Goal: Information Seeking & Learning: Learn about a topic

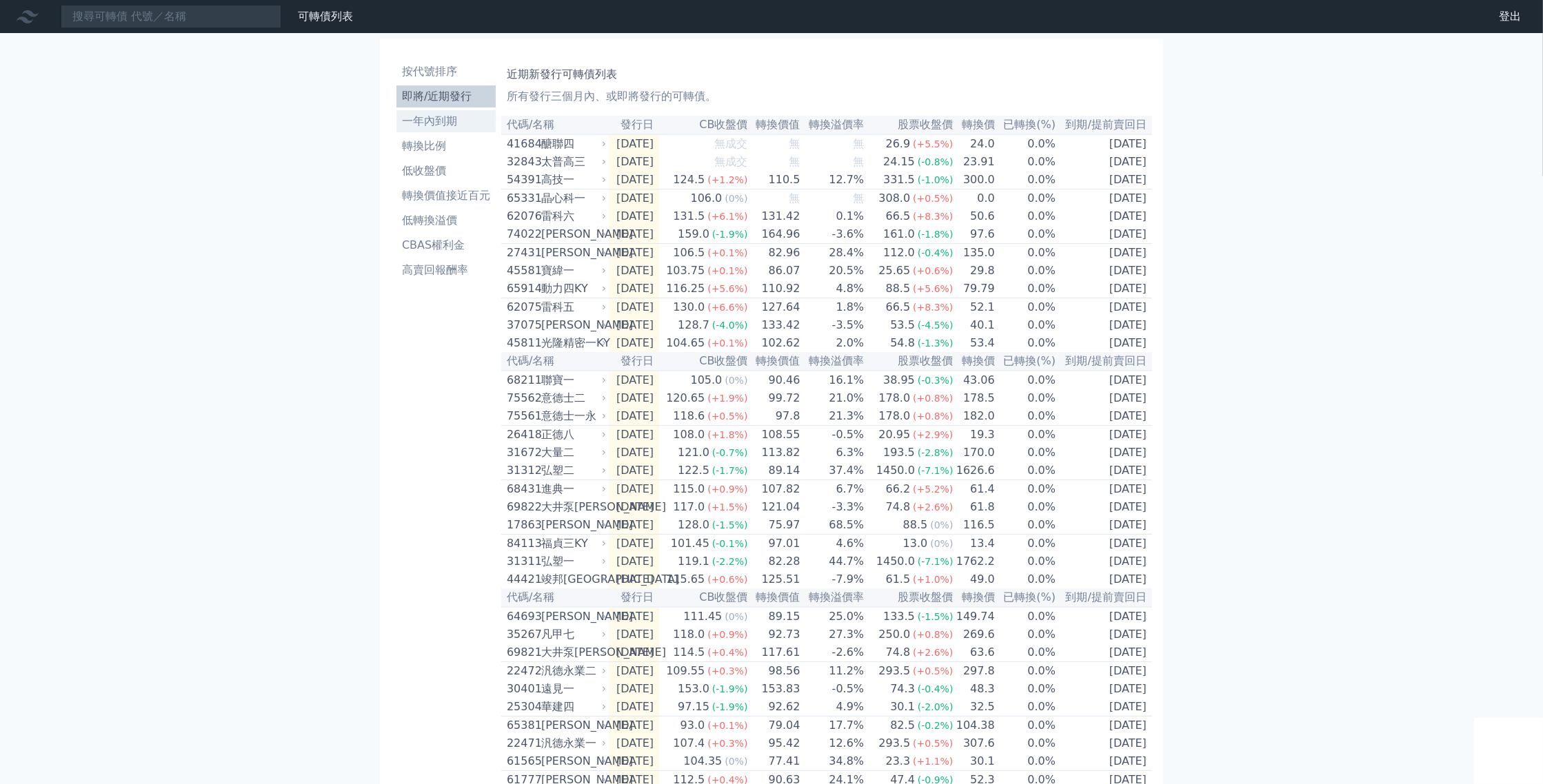
click at [401, 129] on li "一年內到期" at bounding box center [446, 121] width 100 height 17
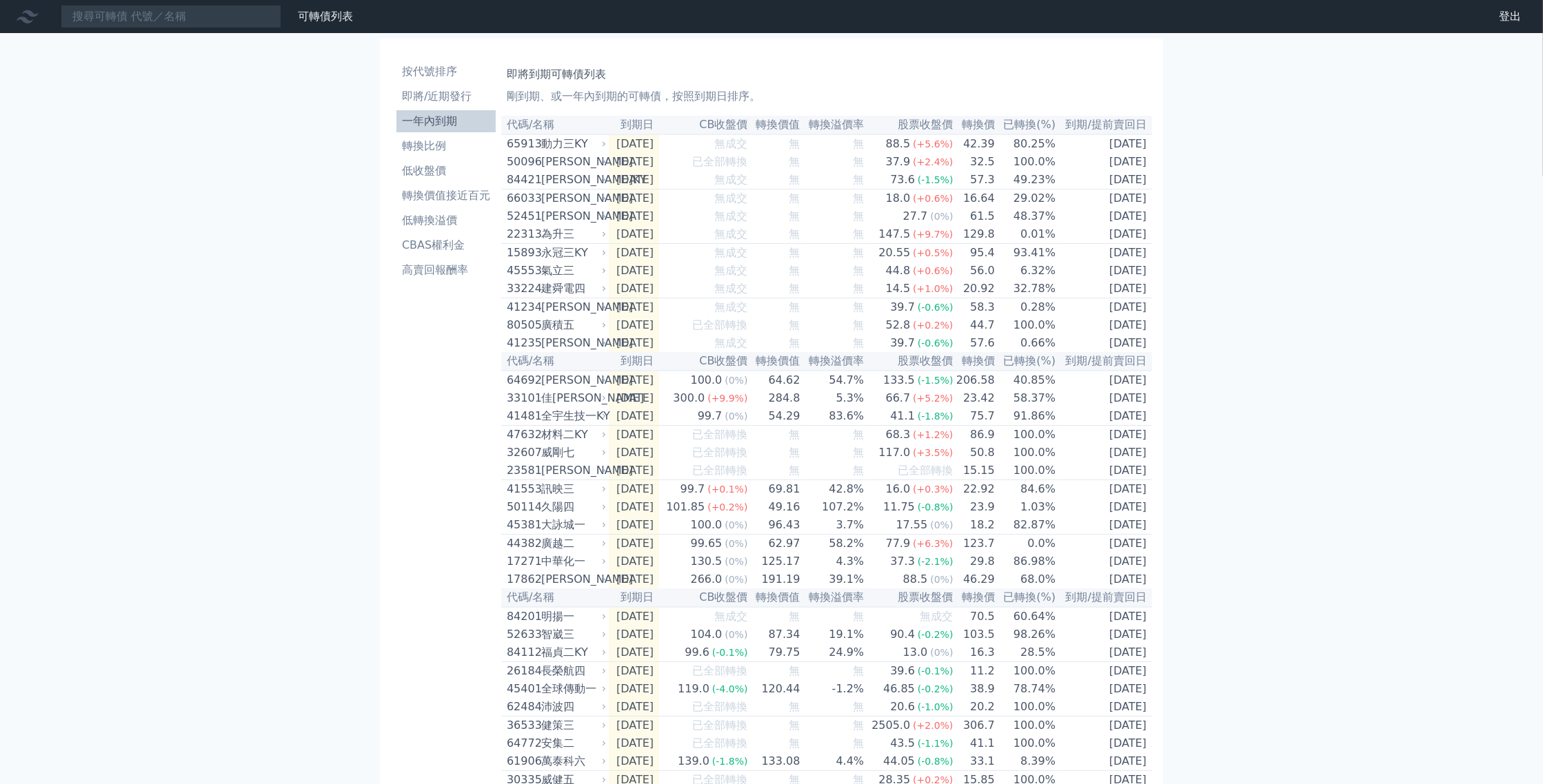
click at [406, 129] on li "一年內到期" at bounding box center [446, 121] width 100 height 17
click at [507, 243] on div "22313" at bounding box center [522, 234] width 31 height 17
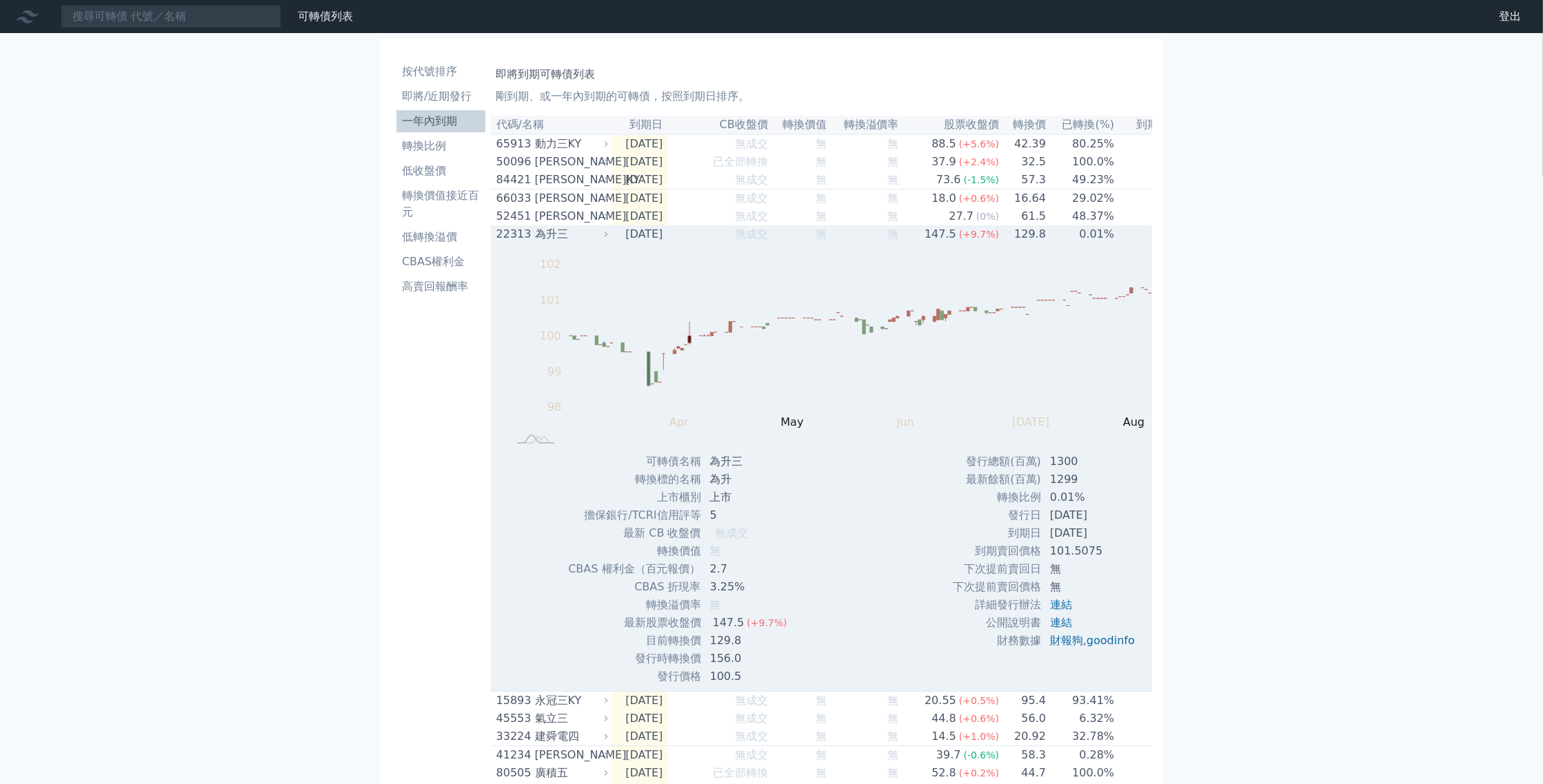
click at [497, 243] on div "22313" at bounding box center [514, 234] width 35 height 17
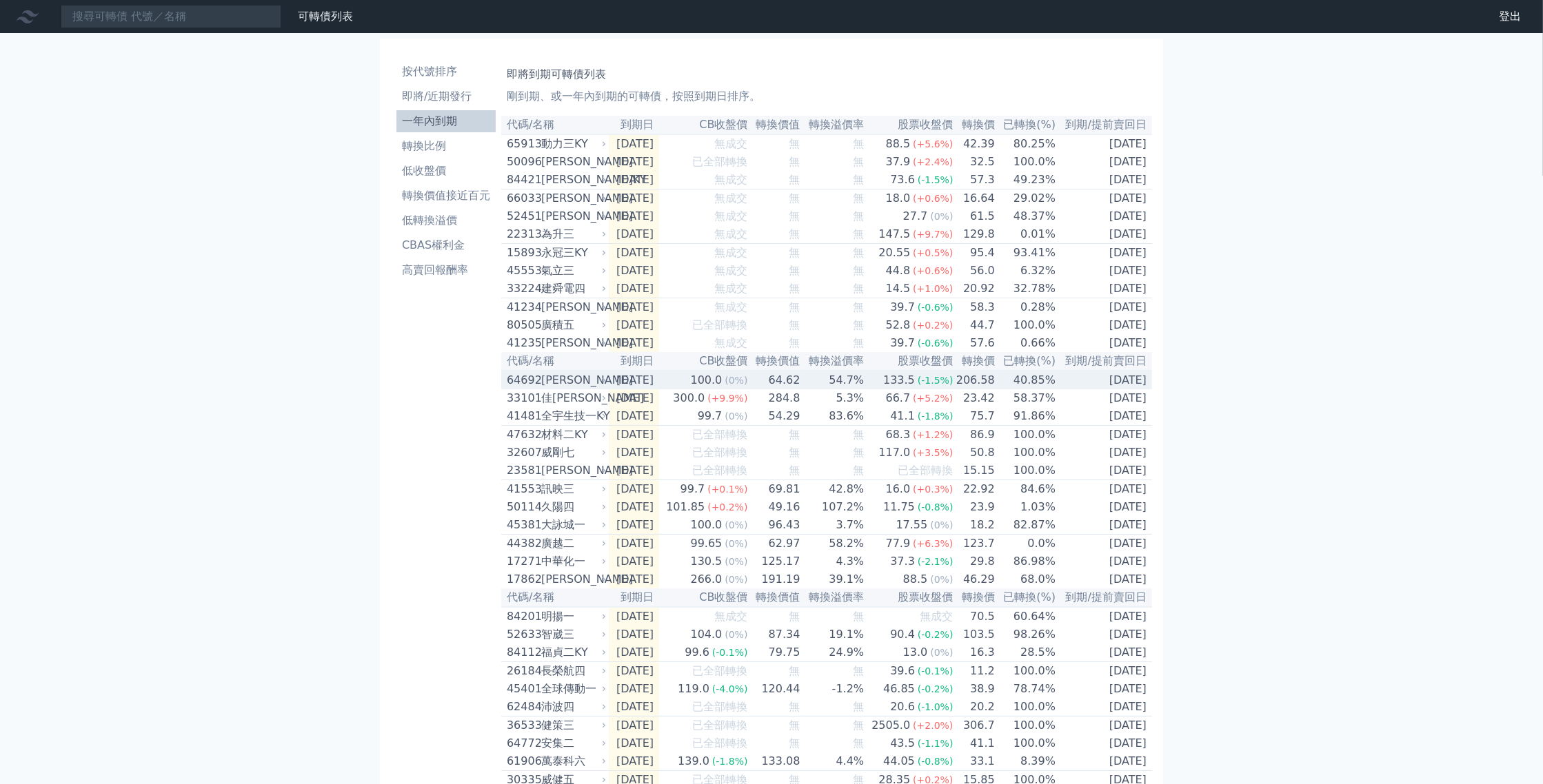
click at [541, 389] on div "[PERSON_NAME]" at bounding box center [572, 380] width 62 height 17
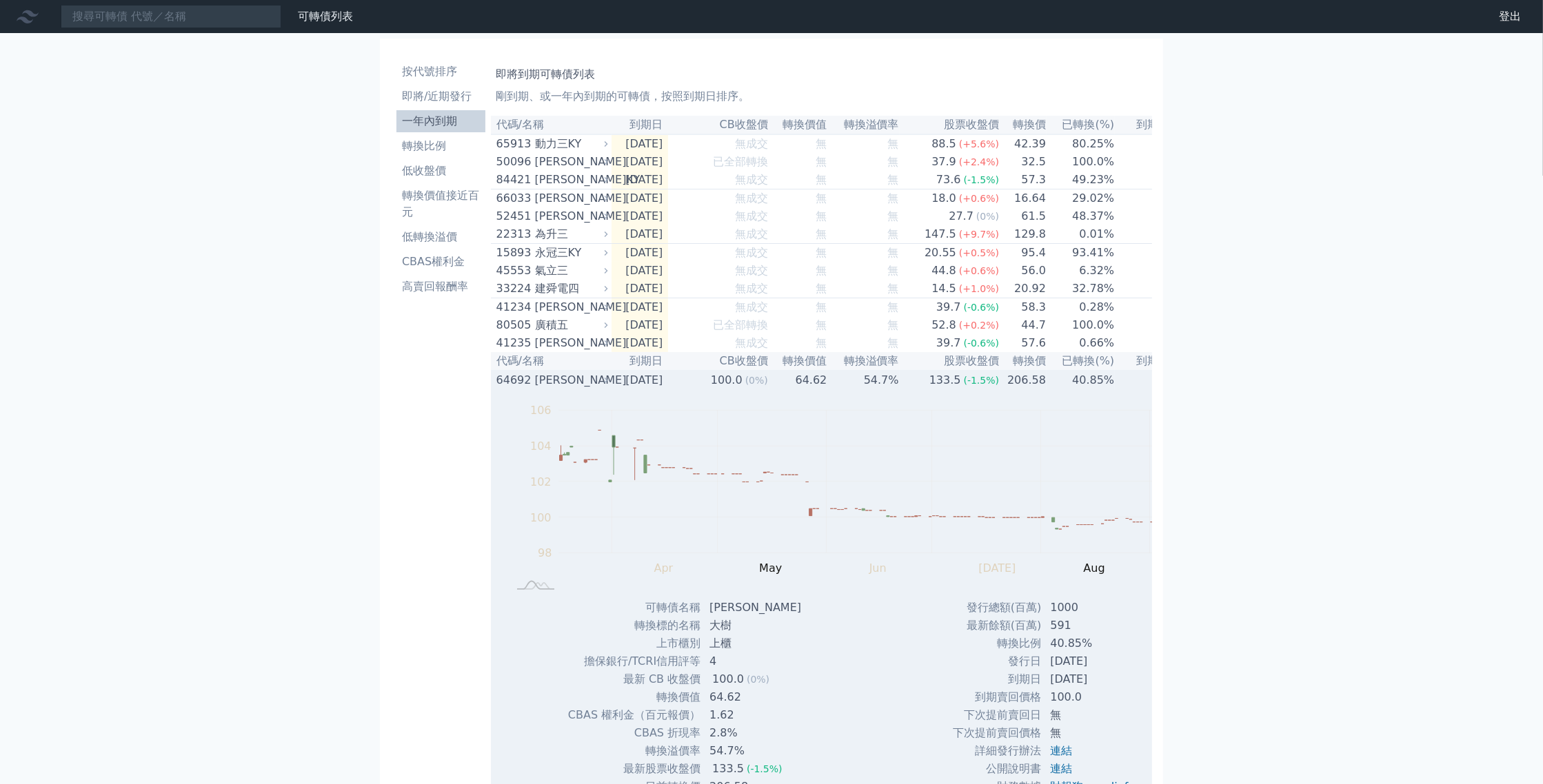
click at [535, 389] on div "[PERSON_NAME]" at bounding box center [570, 380] width 70 height 17
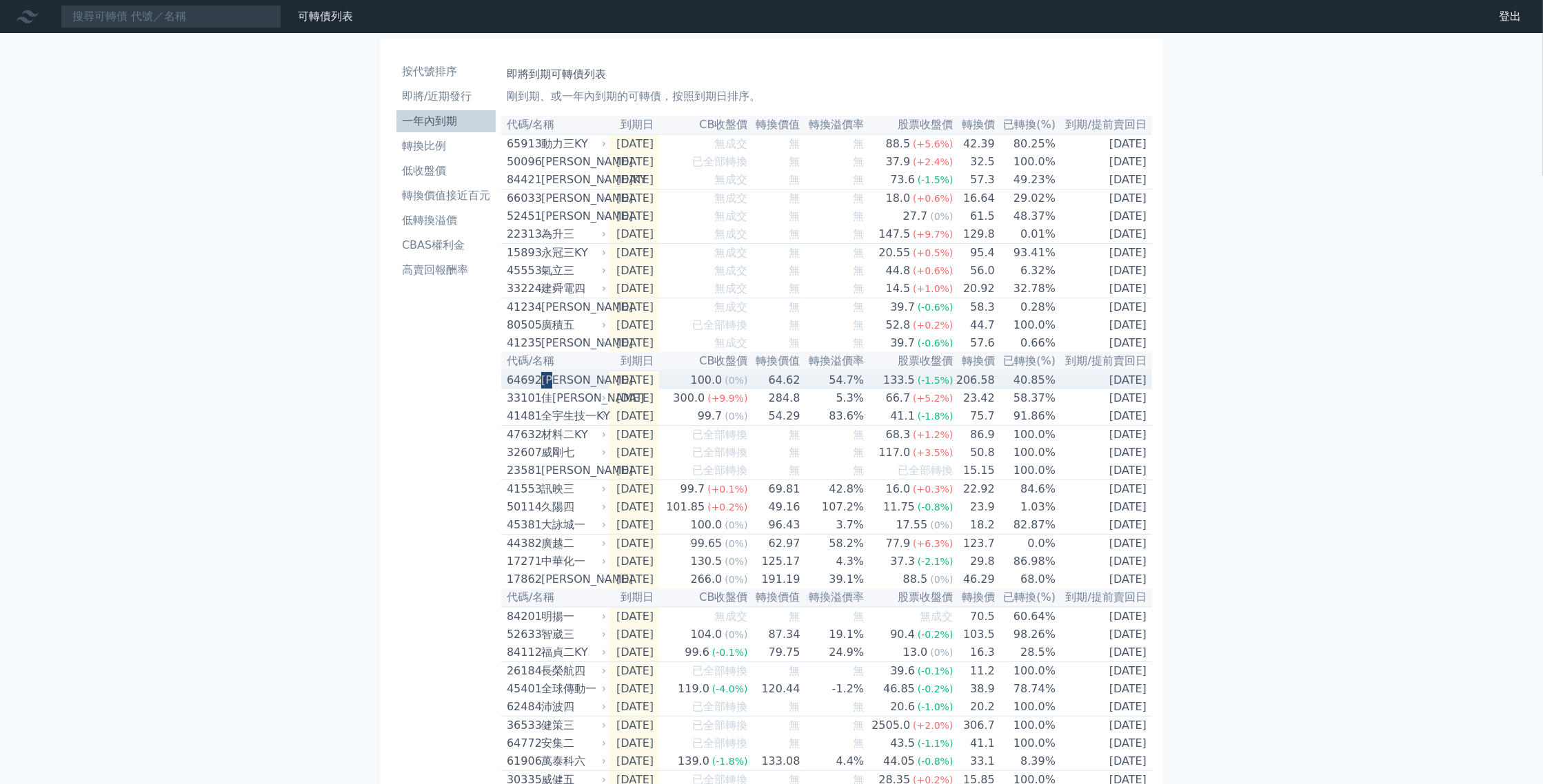
click at [541, 389] on div "[PERSON_NAME]" at bounding box center [572, 380] width 62 height 17
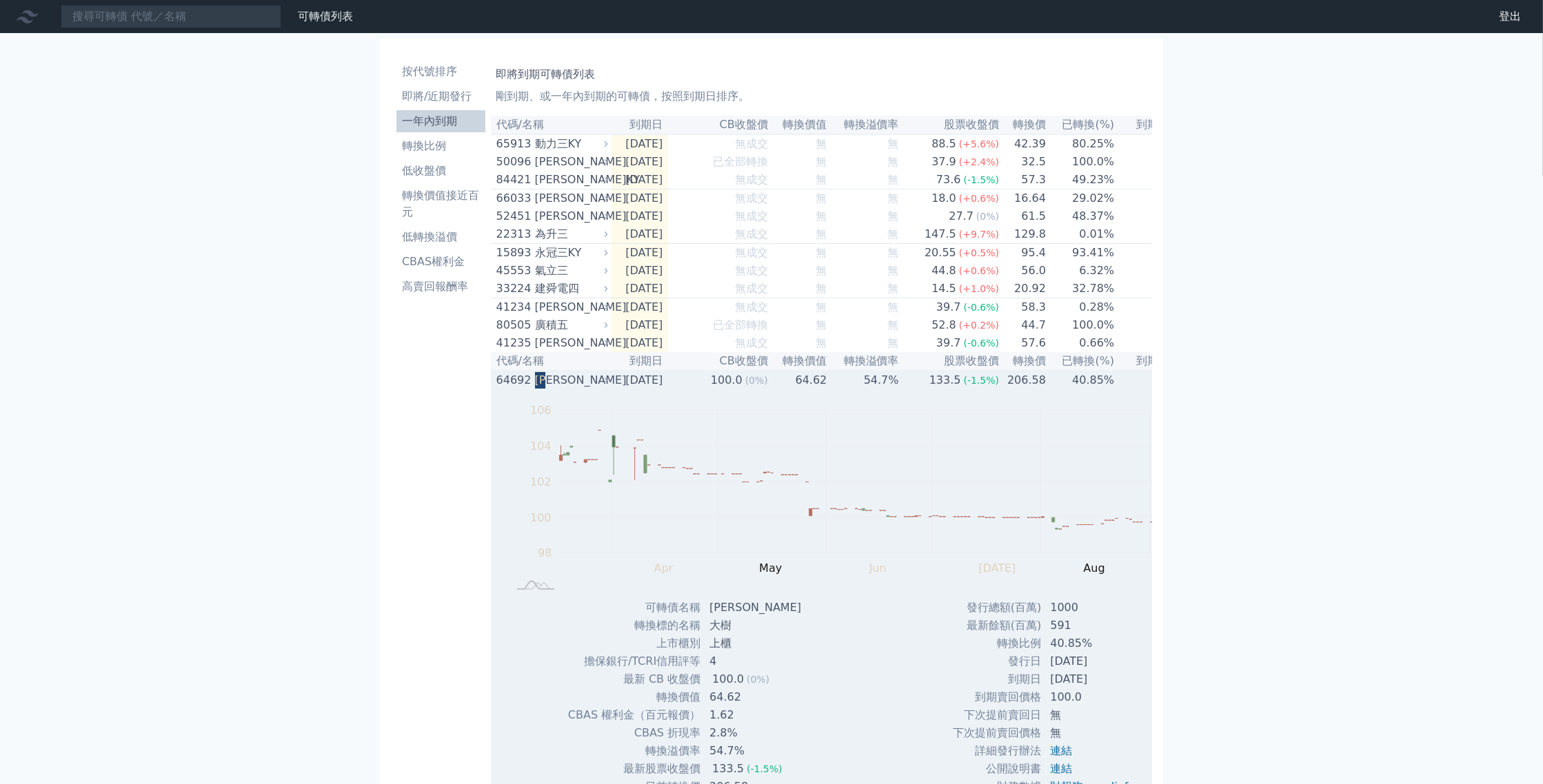
click at [535, 389] on div "[PERSON_NAME]" at bounding box center [570, 380] width 70 height 17
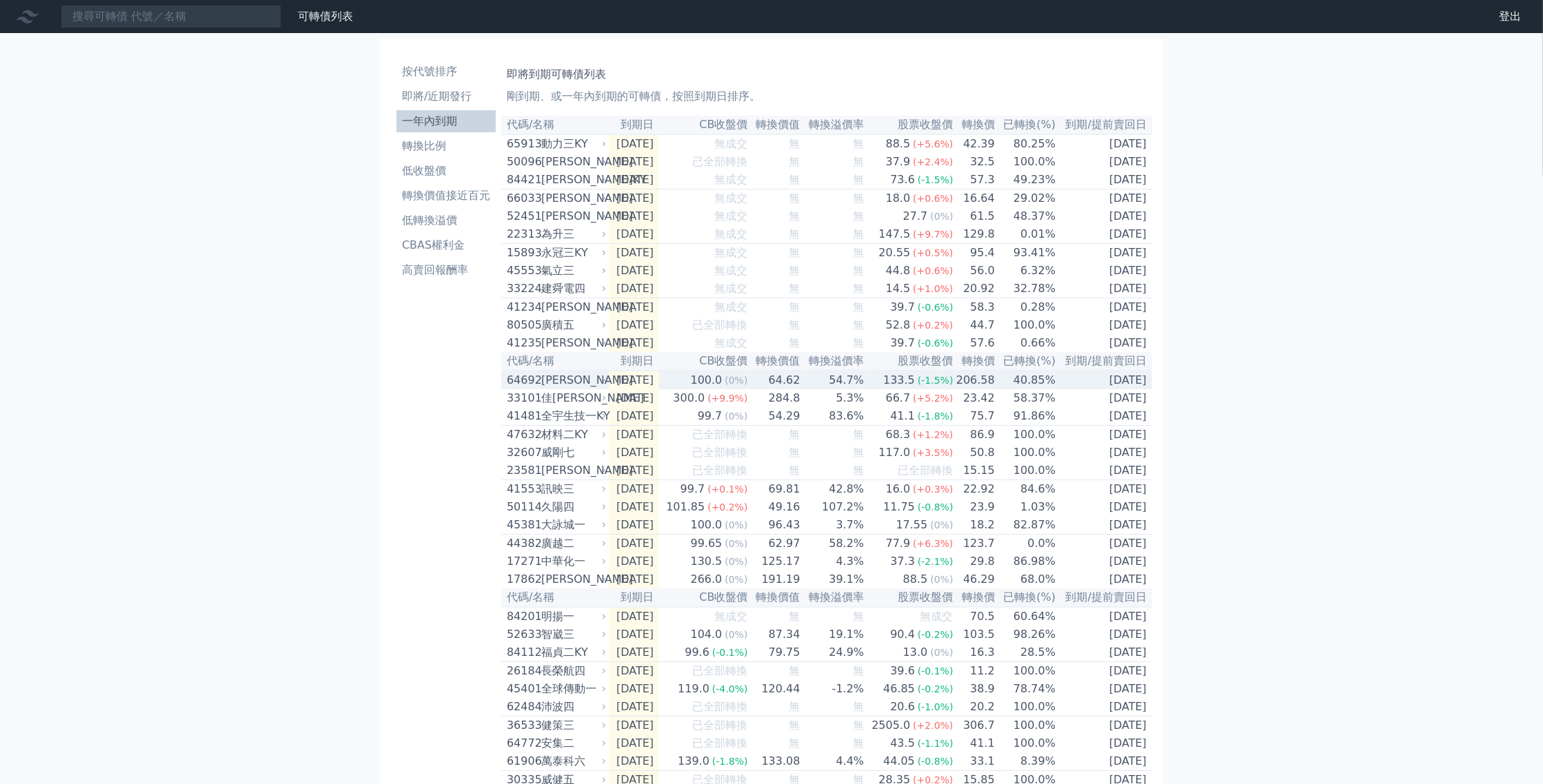
click at [507, 389] on div "64692 [PERSON_NAME]" at bounding box center [553, 380] width 93 height 17
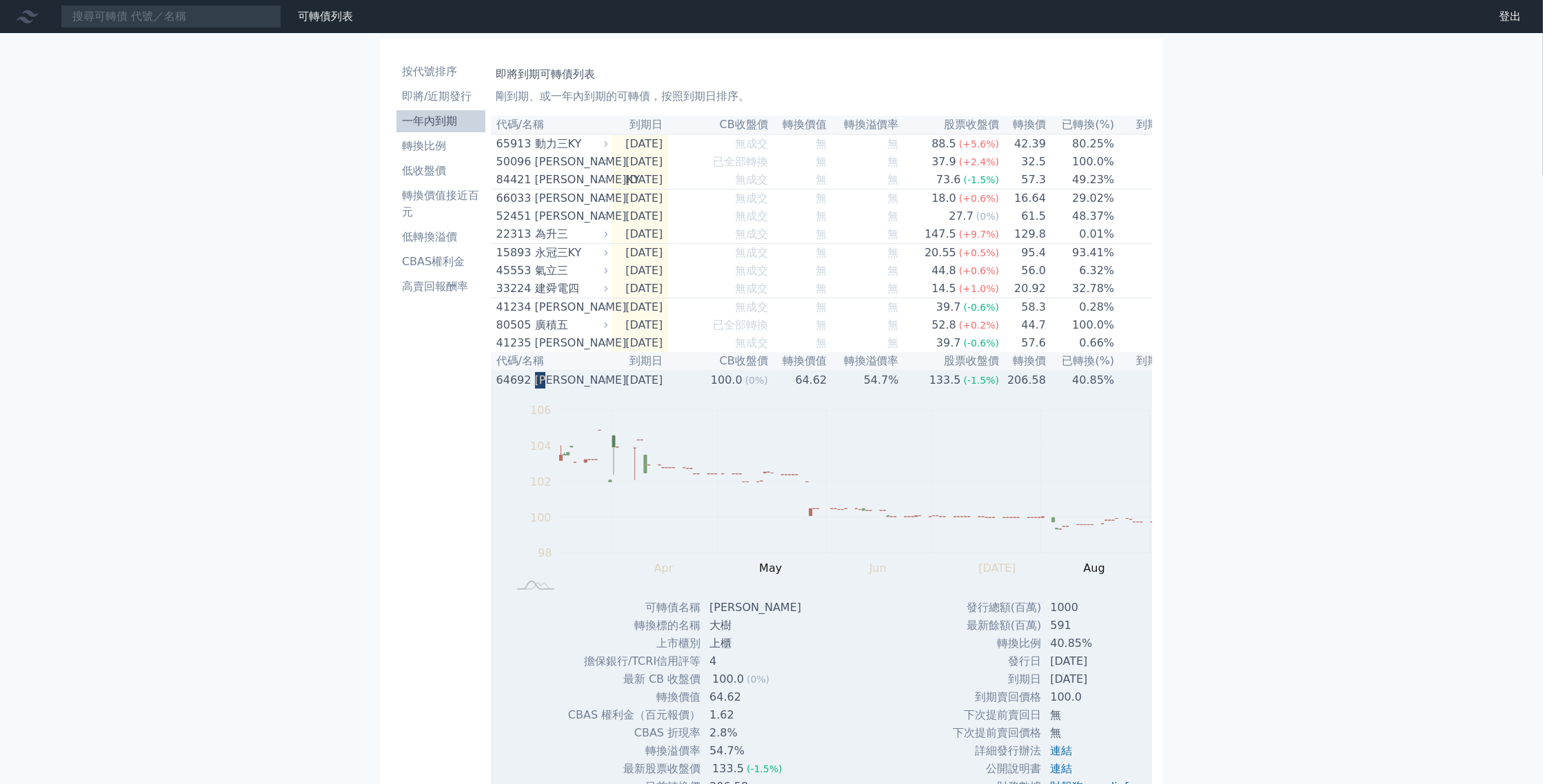
click at [507, 389] on div "64692 [PERSON_NAME]" at bounding box center [549, 380] width 106 height 17
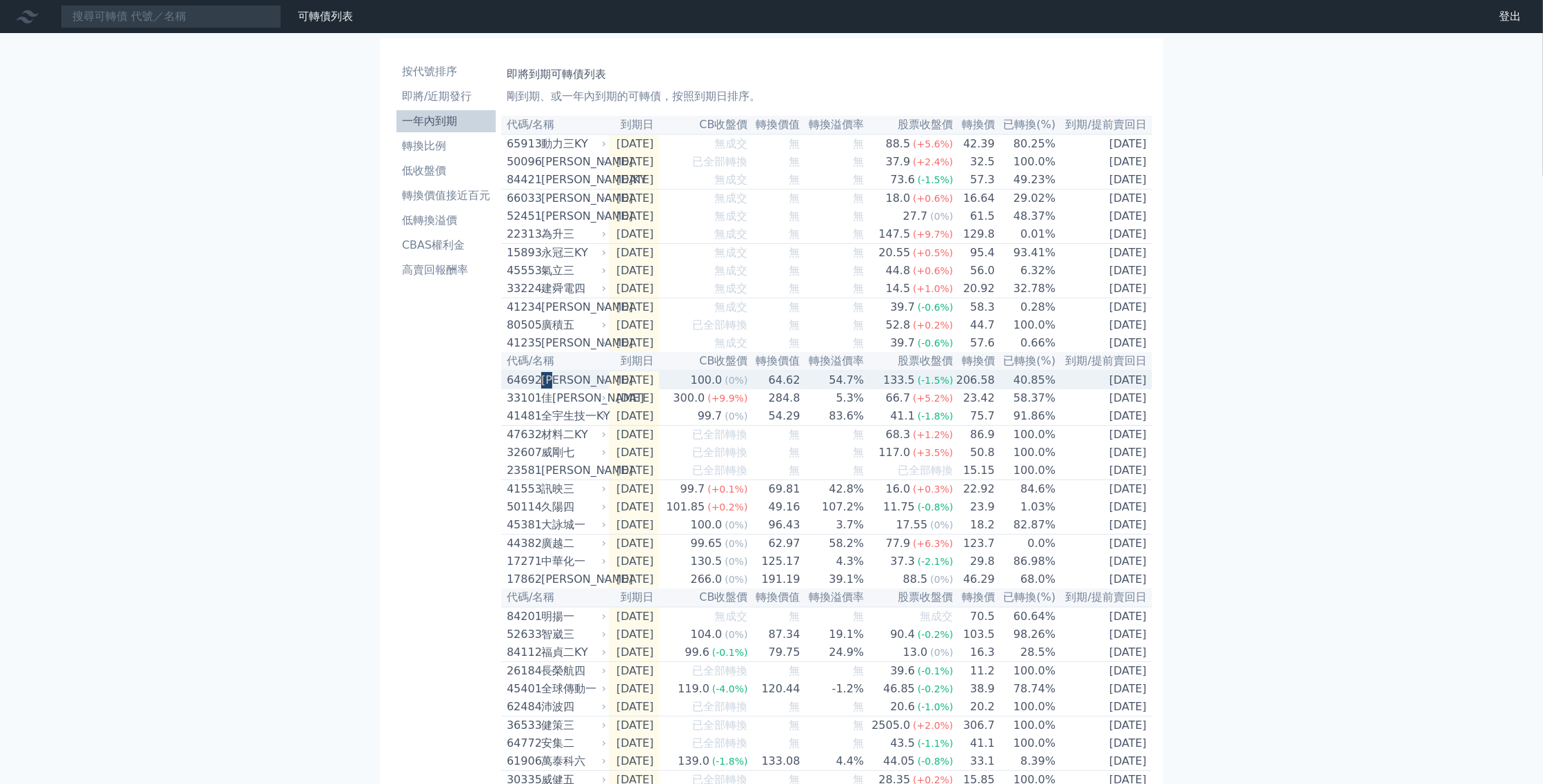
click at [507, 389] on div "64692 [PERSON_NAME]" at bounding box center [553, 380] width 93 height 17
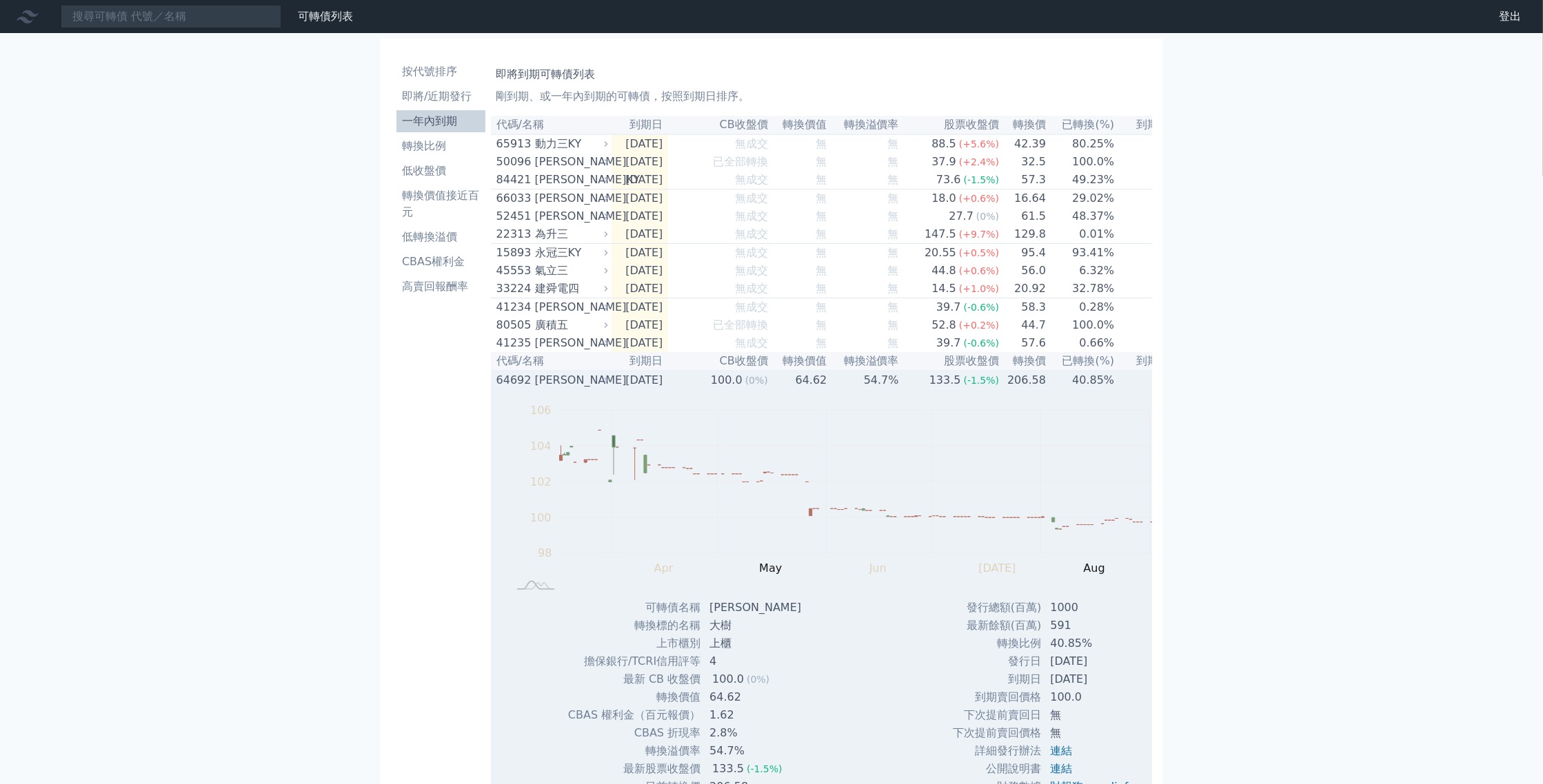
click at [507, 389] on div "64692 [PERSON_NAME]" at bounding box center [549, 380] width 106 height 17
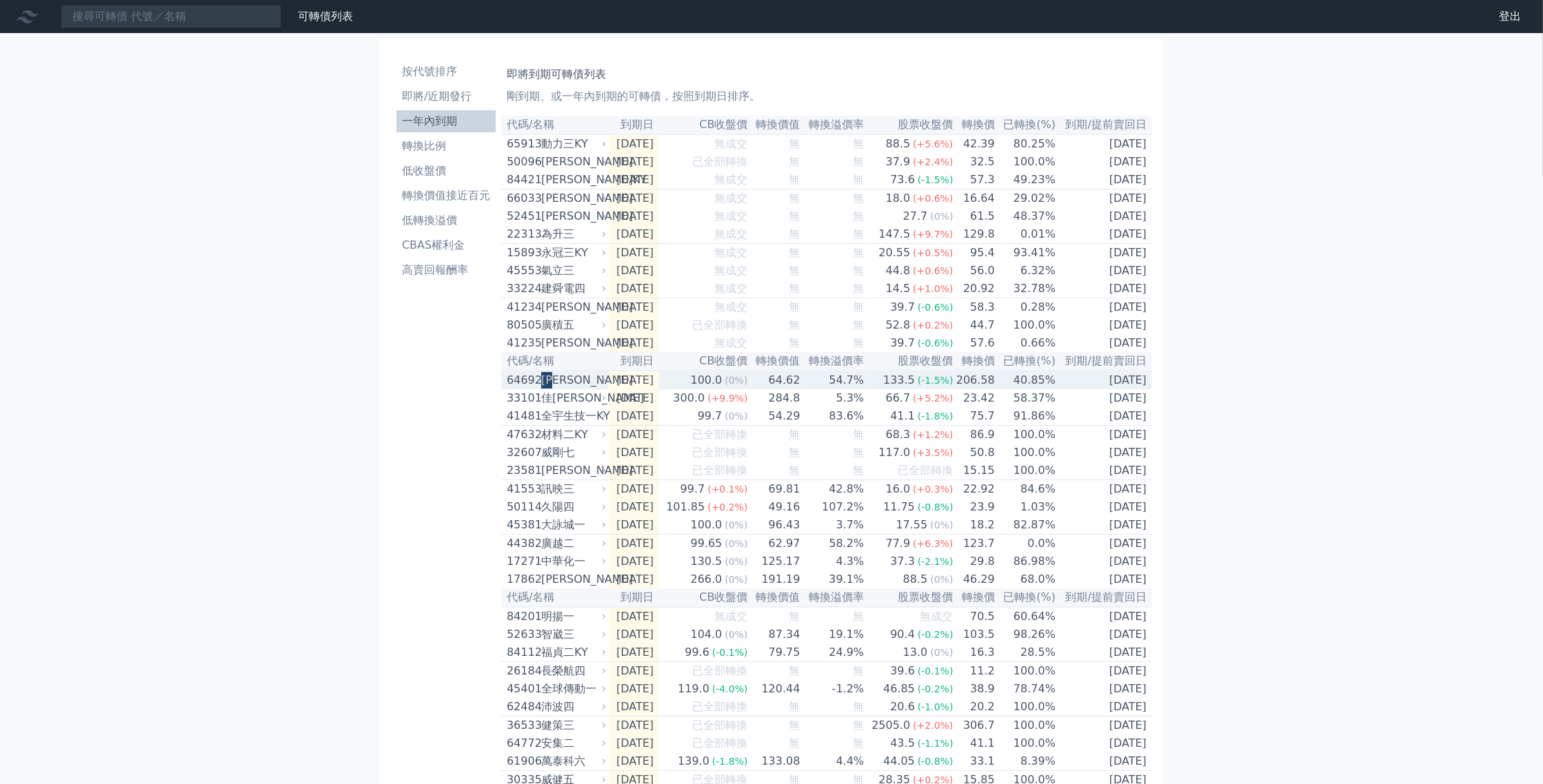
click at [507, 389] on div "64692 [PERSON_NAME]" at bounding box center [553, 380] width 93 height 17
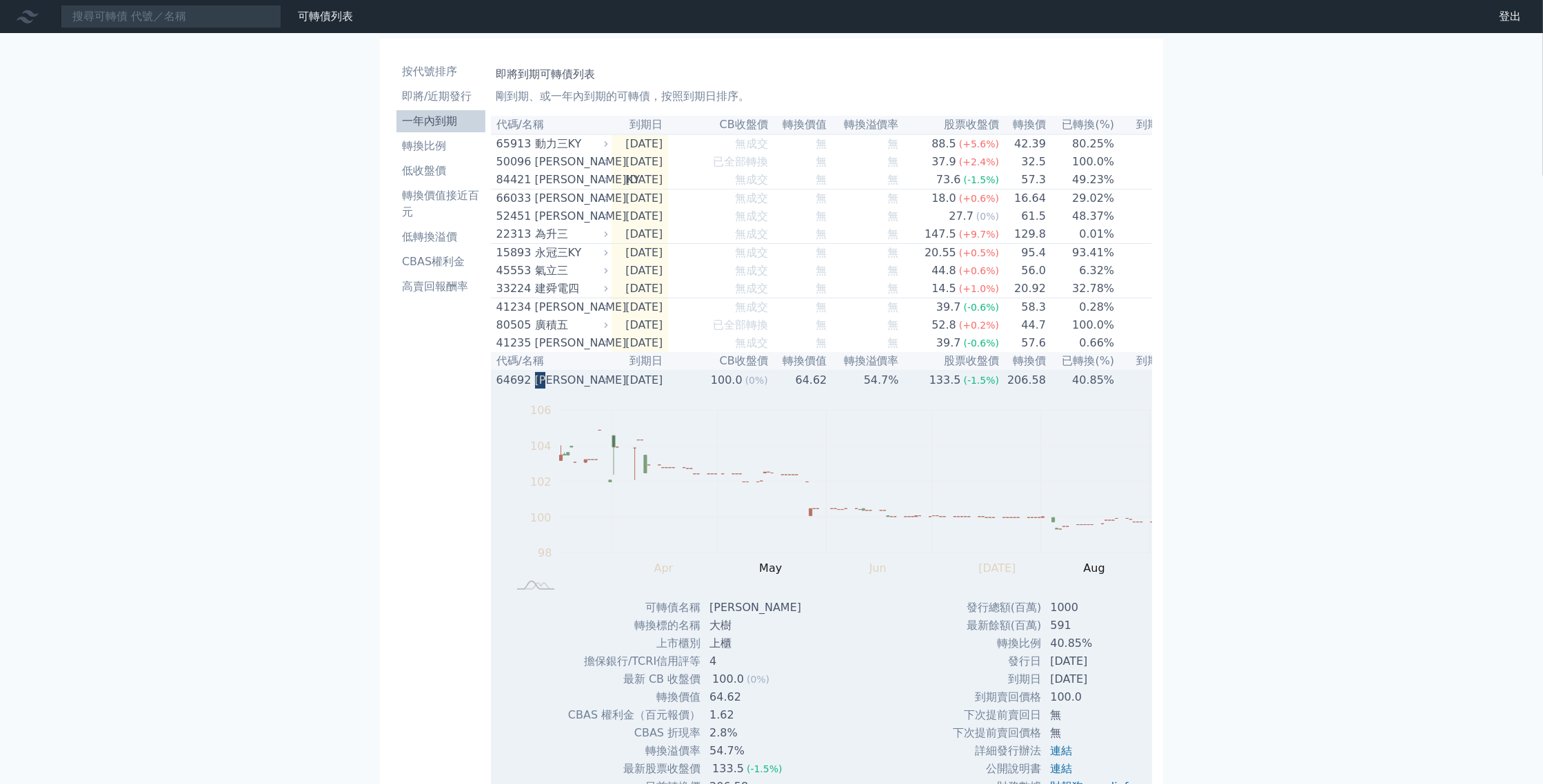
click at [507, 389] on div "64692 [PERSON_NAME]" at bounding box center [549, 380] width 106 height 17
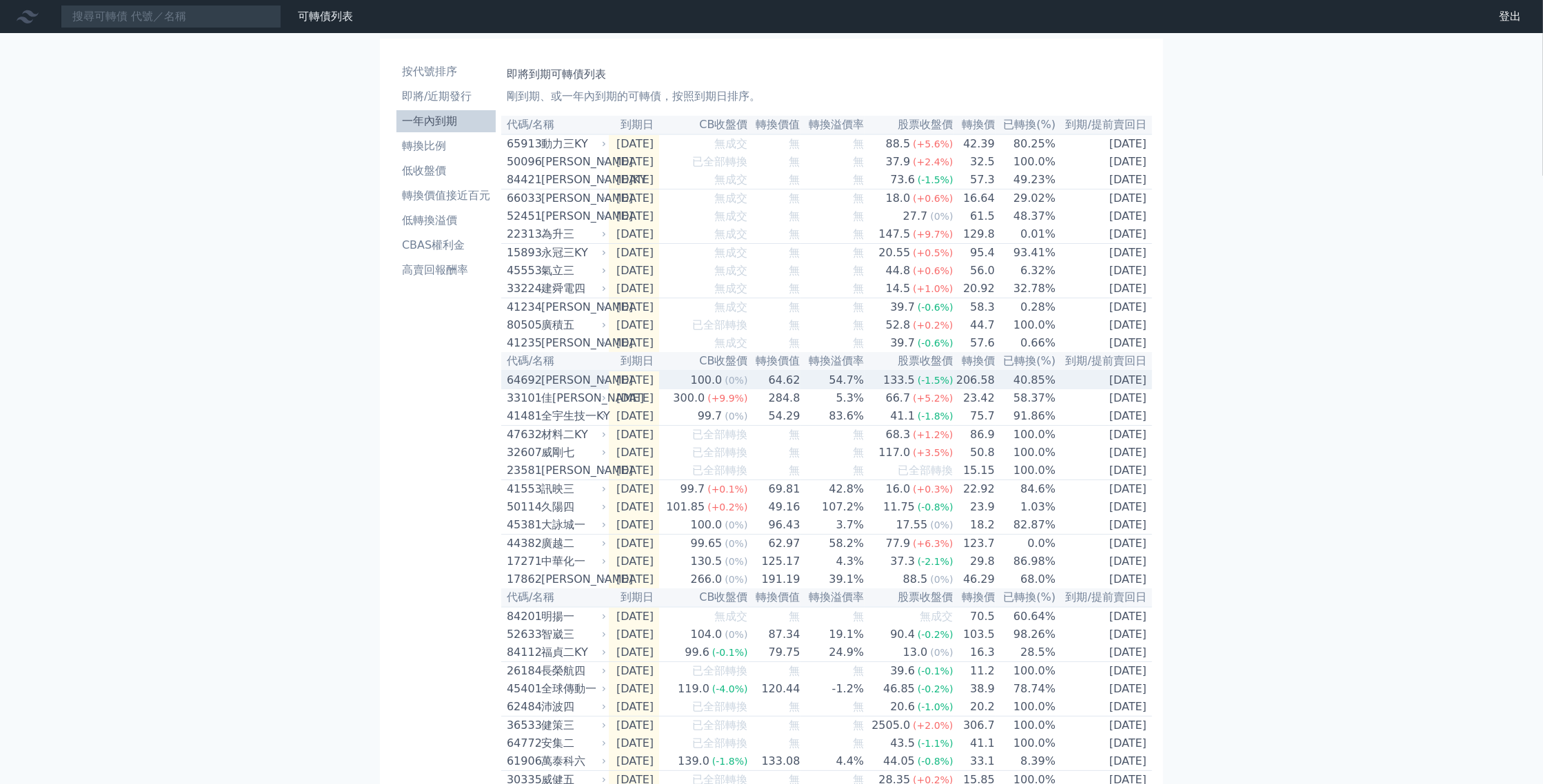
click at [507, 389] on div "64692 [PERSON_NAME]" at bounding box center [553, 380] width 93 height 17
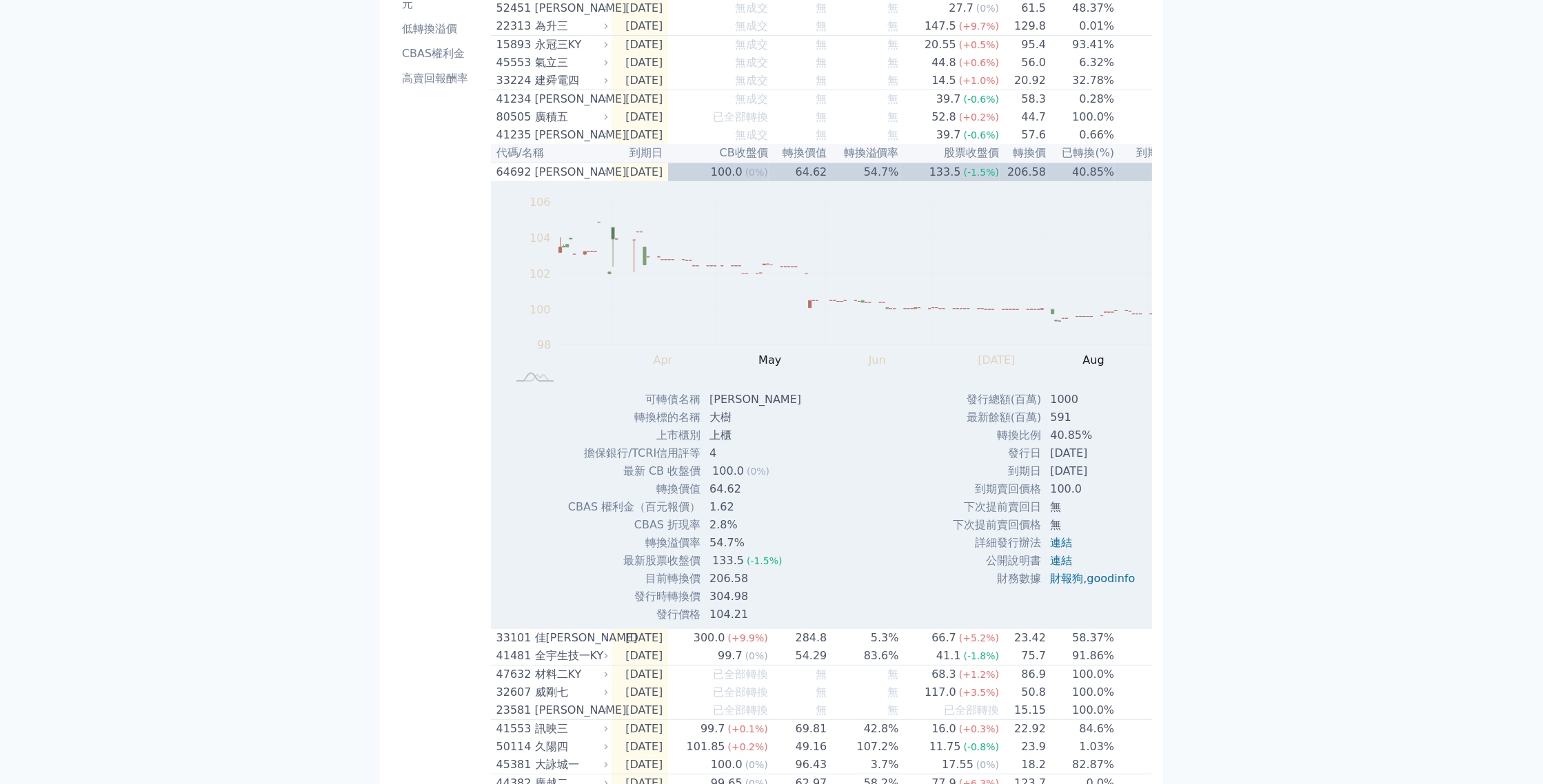
scroll to position [231, 0]
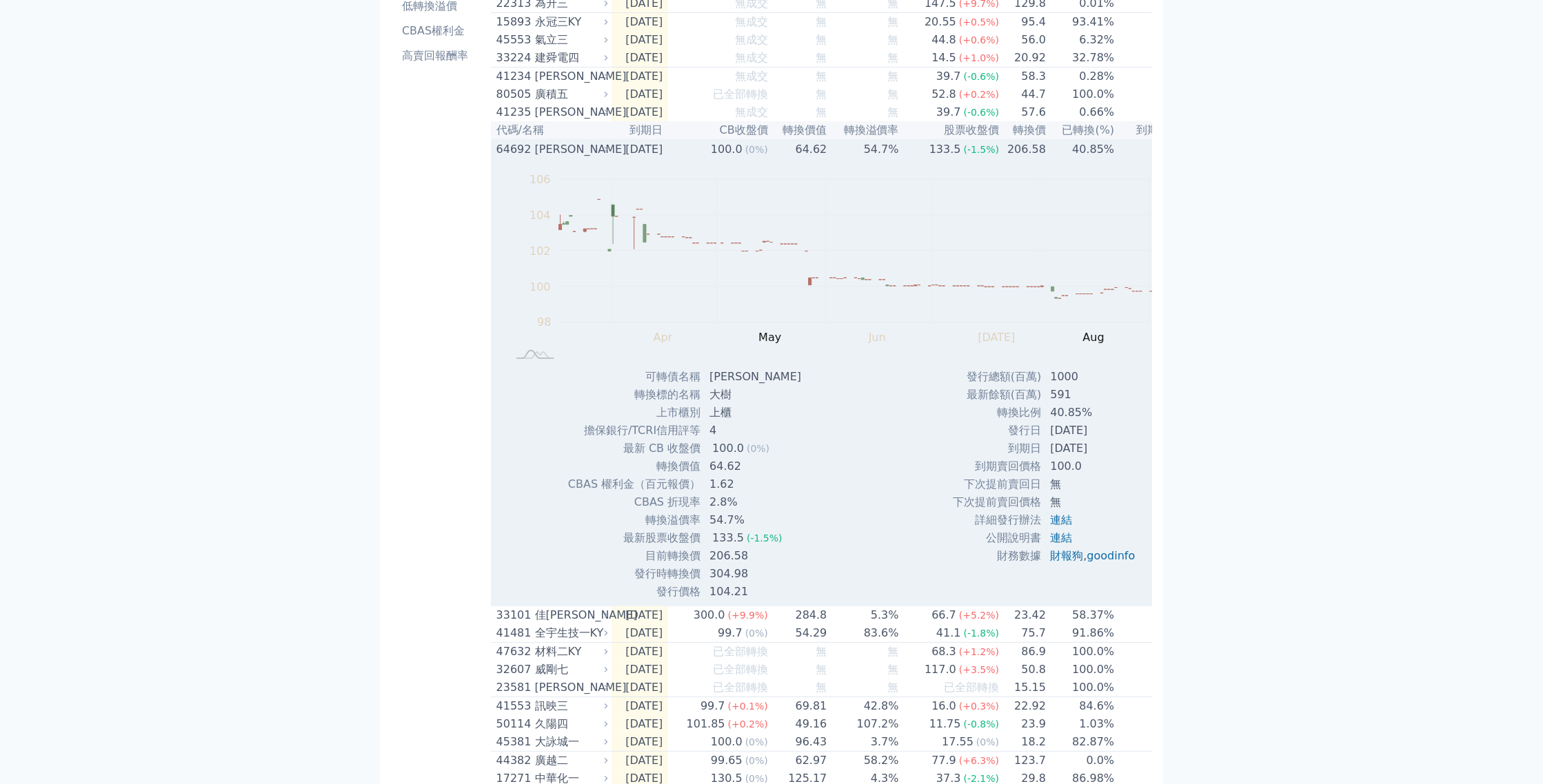
click at [535, 158] on div "[PERSON_NAME]" at bounding box center [570, 149] width 70 height 17
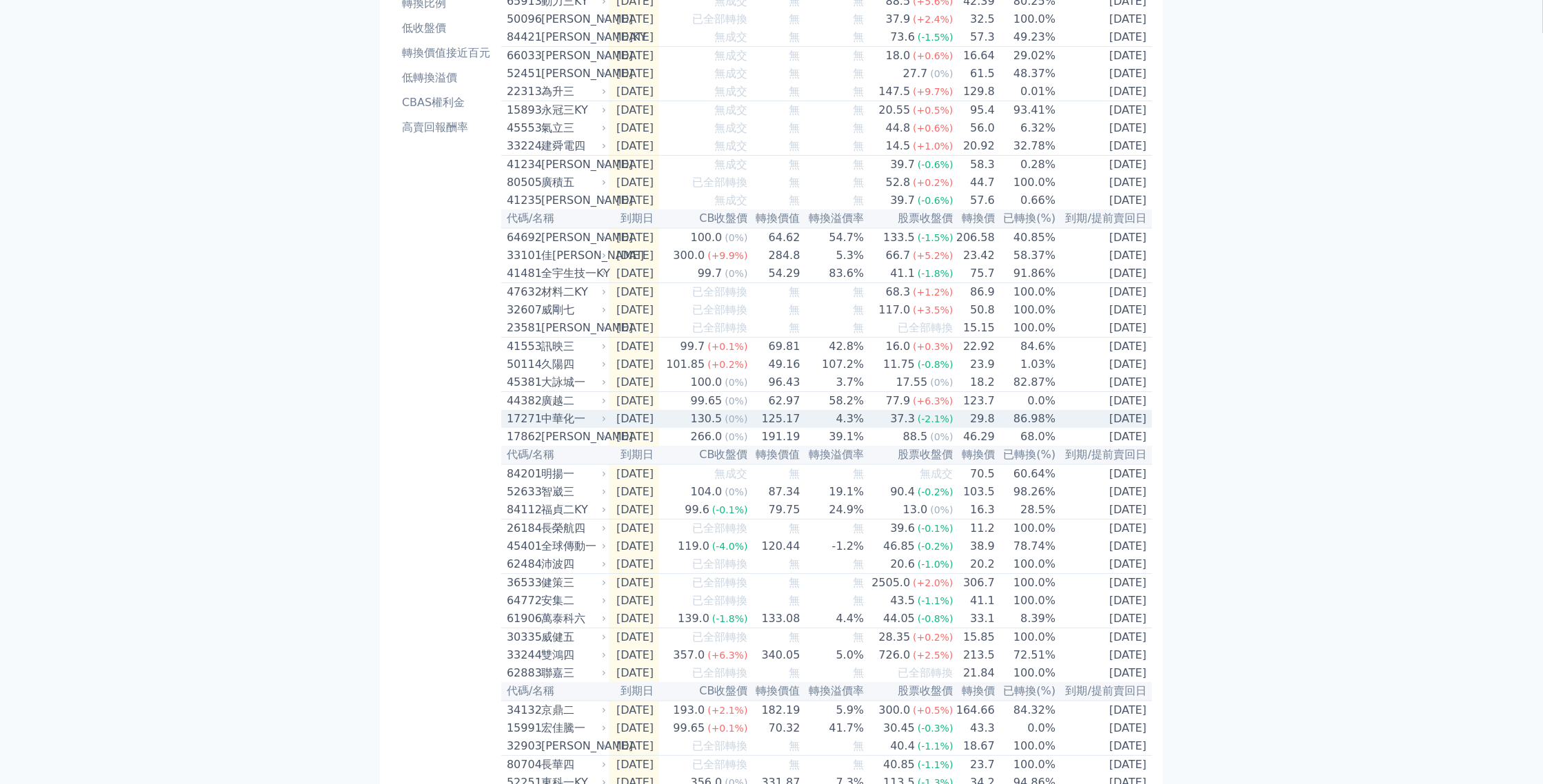
scroll to position [133, 0]
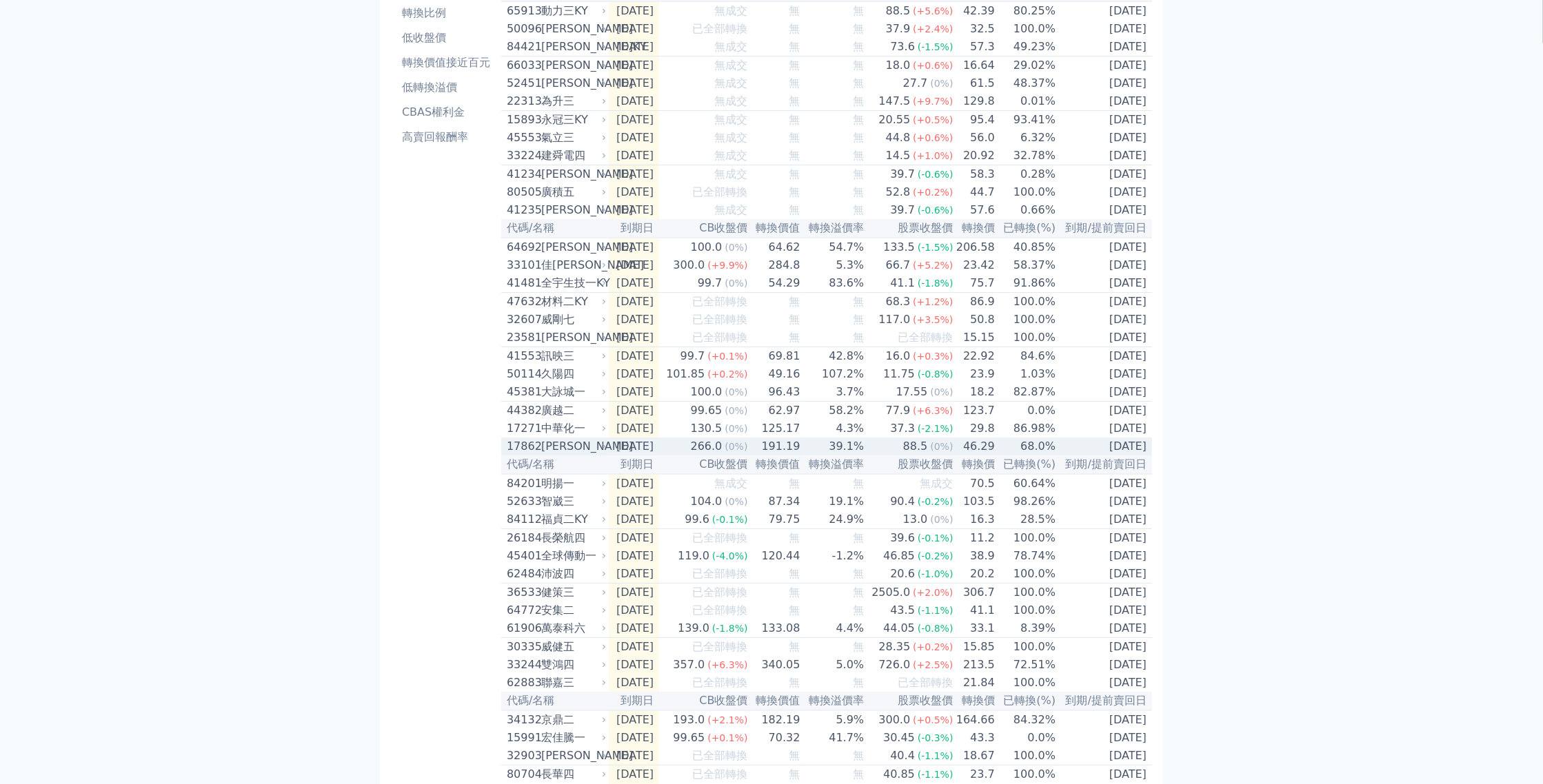
click at [742, 452] on span "(0%)" at bounding box center [736, 447] width 23 height 11
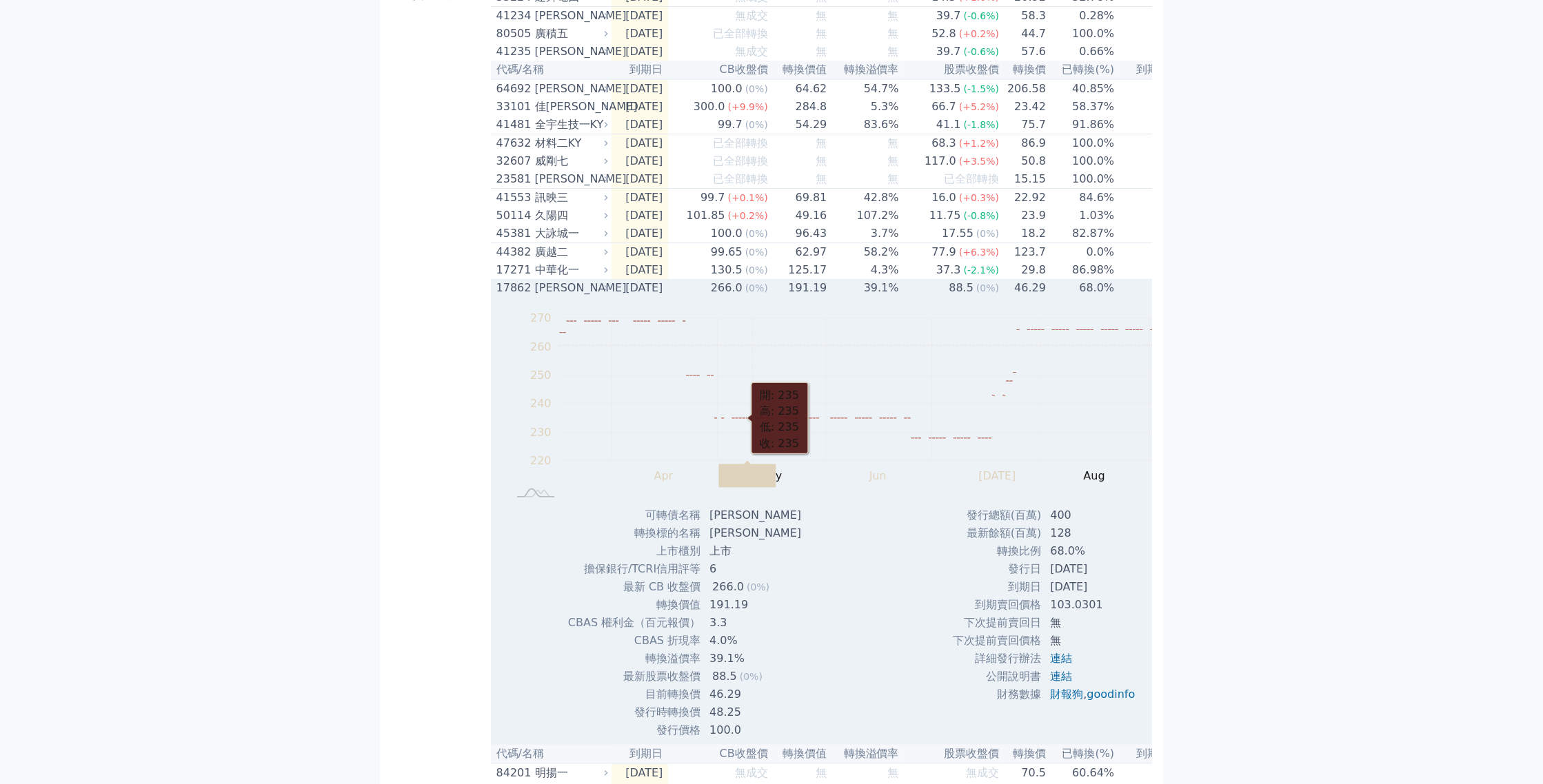
scroll to position [292, 0]
click at [685, 296] on td "266.0 (0%)" at bounding box center [718, 288] width 101 height 18
click at [683, 296] on td "266.0 (0%)" at bounding box center [718, 288] width 101 height 18
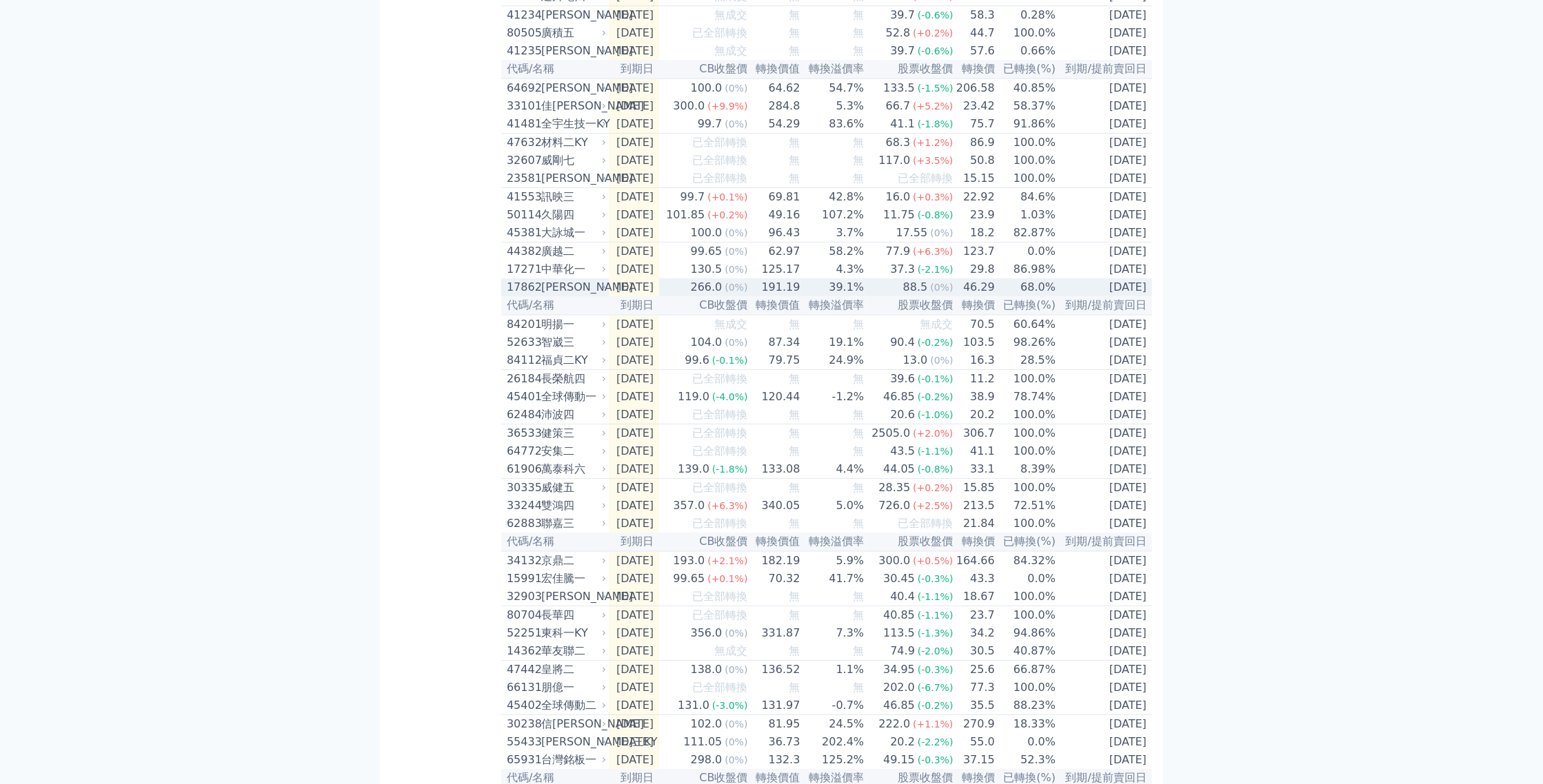
click at [683, 296] on td "266.0 (0%)" at bounding box center [704, 288] width 89 height 18
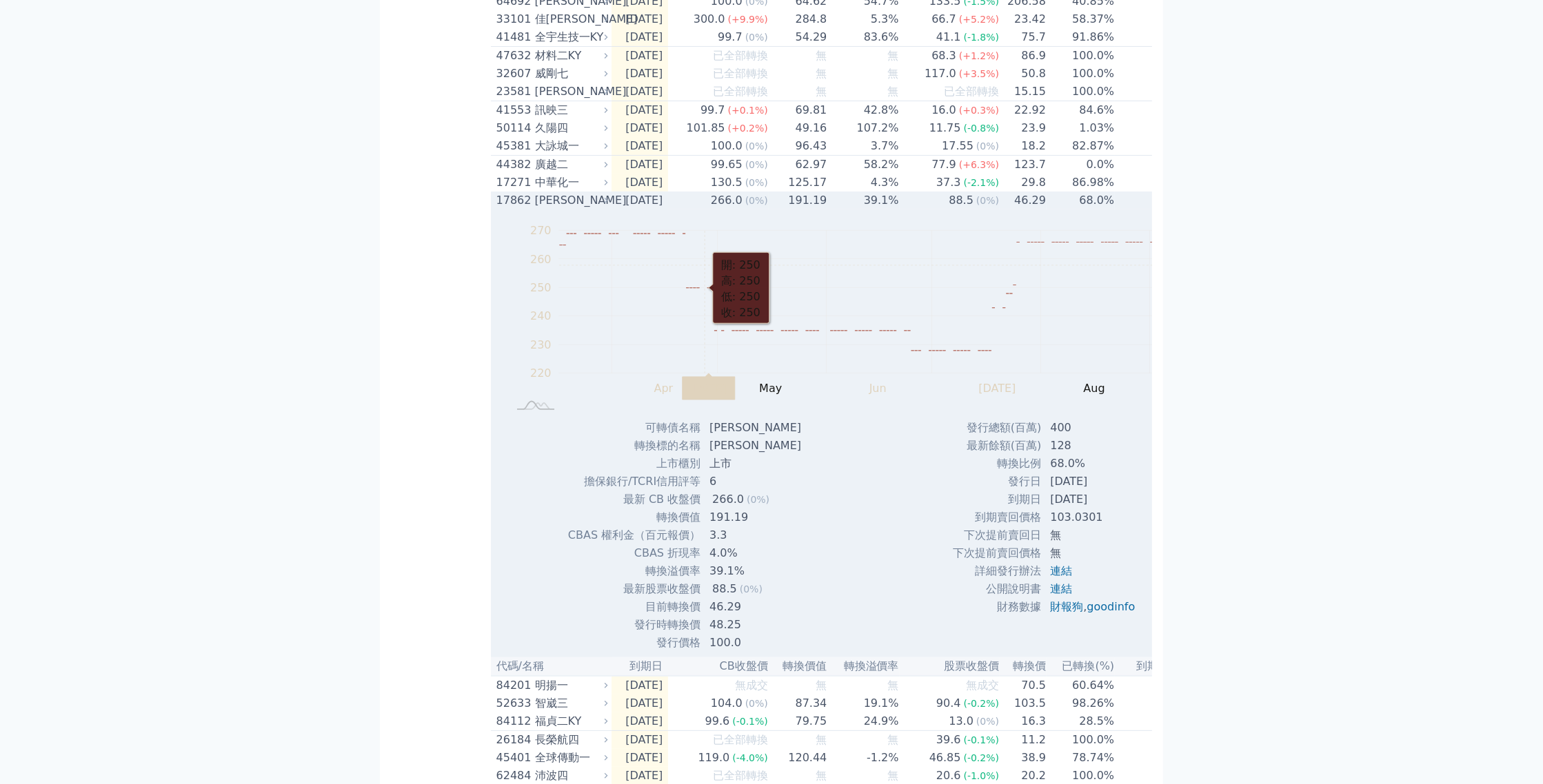
scroll to position [379, 0]
click at [691, 209] on td "266.0 (0%)" at bounding box center [718, 199] width 101 height 18
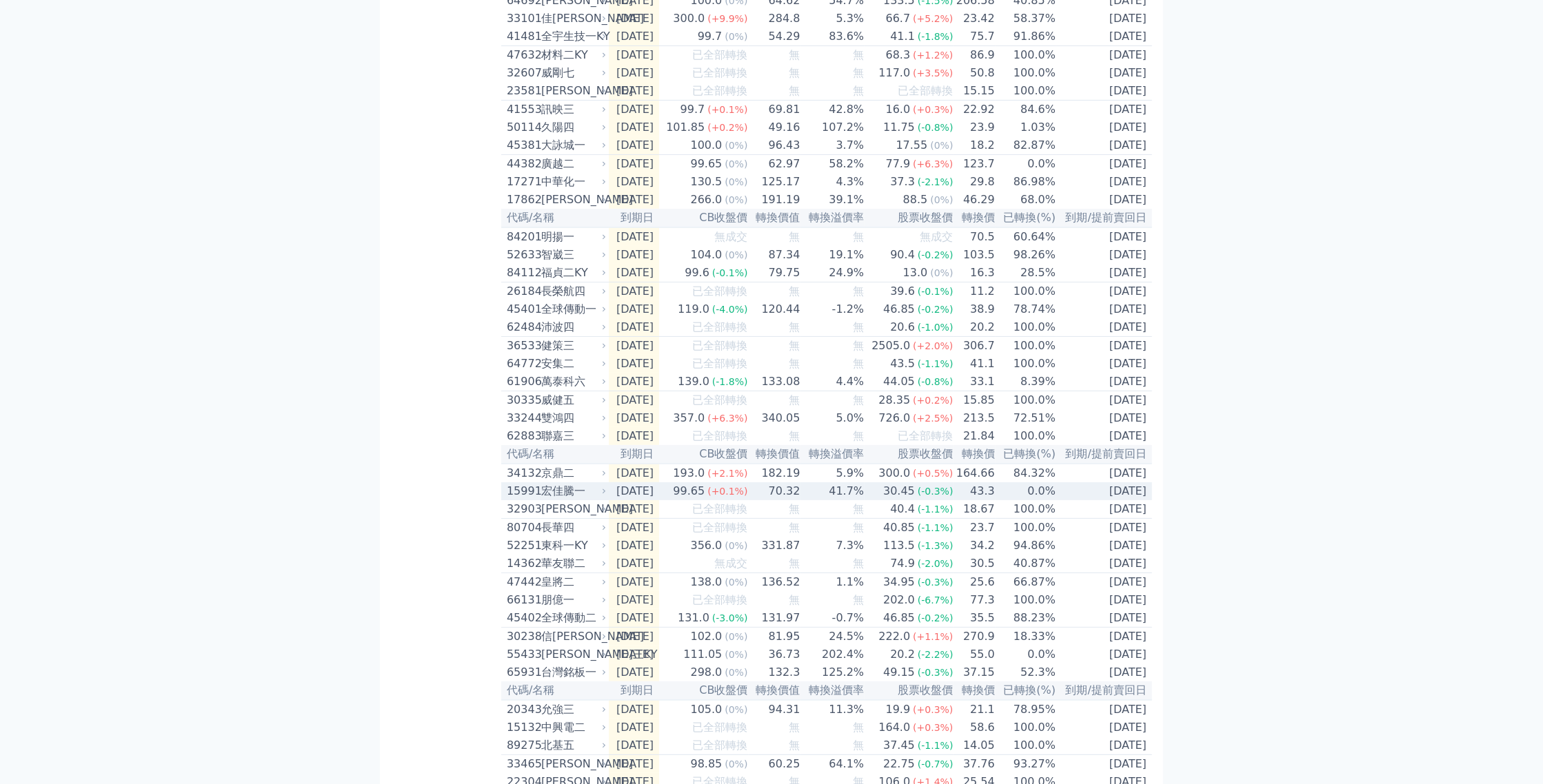
click at [622, 500] on td "[DATE]" at bounding box center [634, 491] width 51 height 18
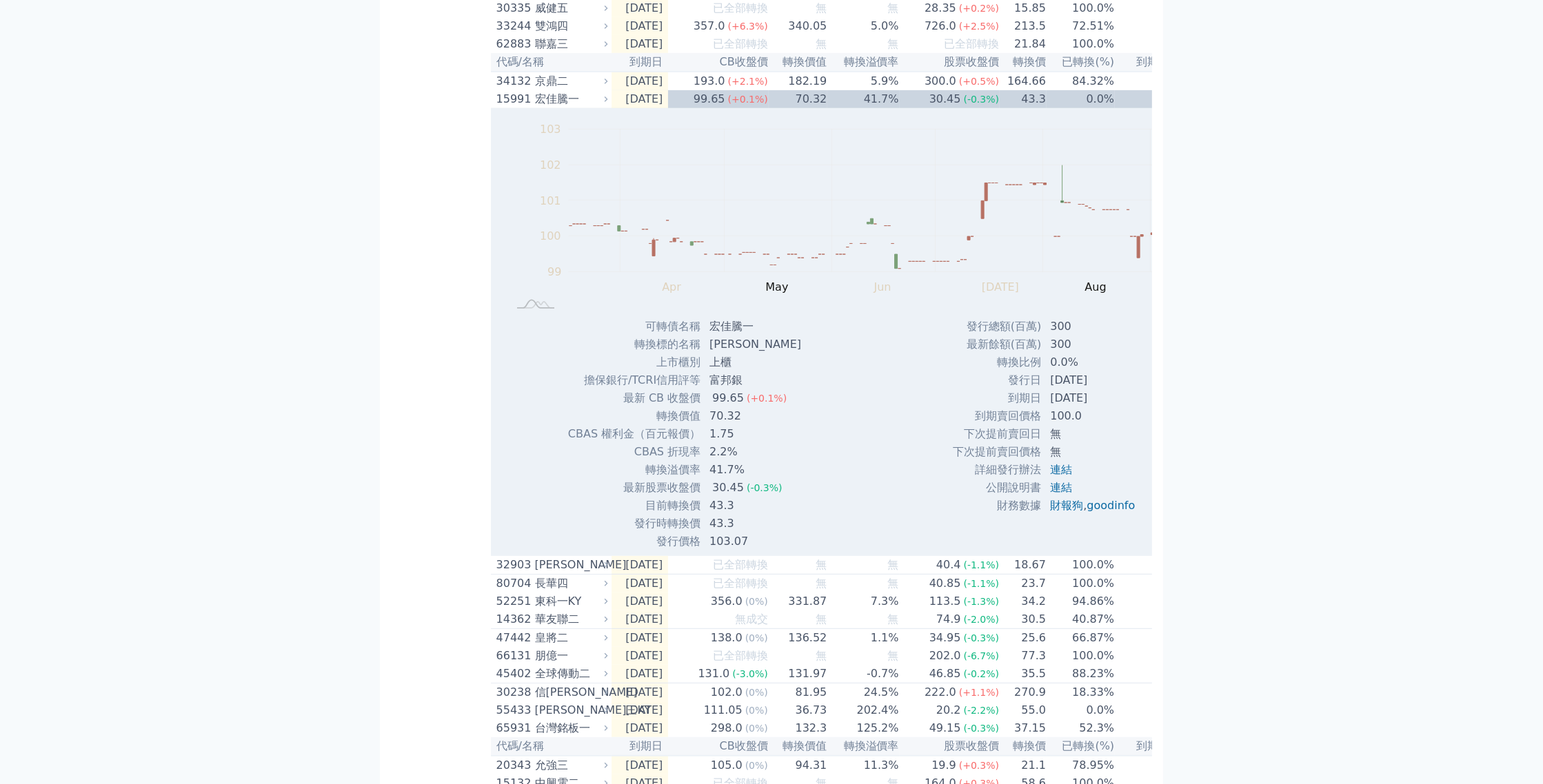
scroll to position [773, 0]
click at [611, 108] on td "[DATE]" at bounding box center [639, 99] width 57 height 18
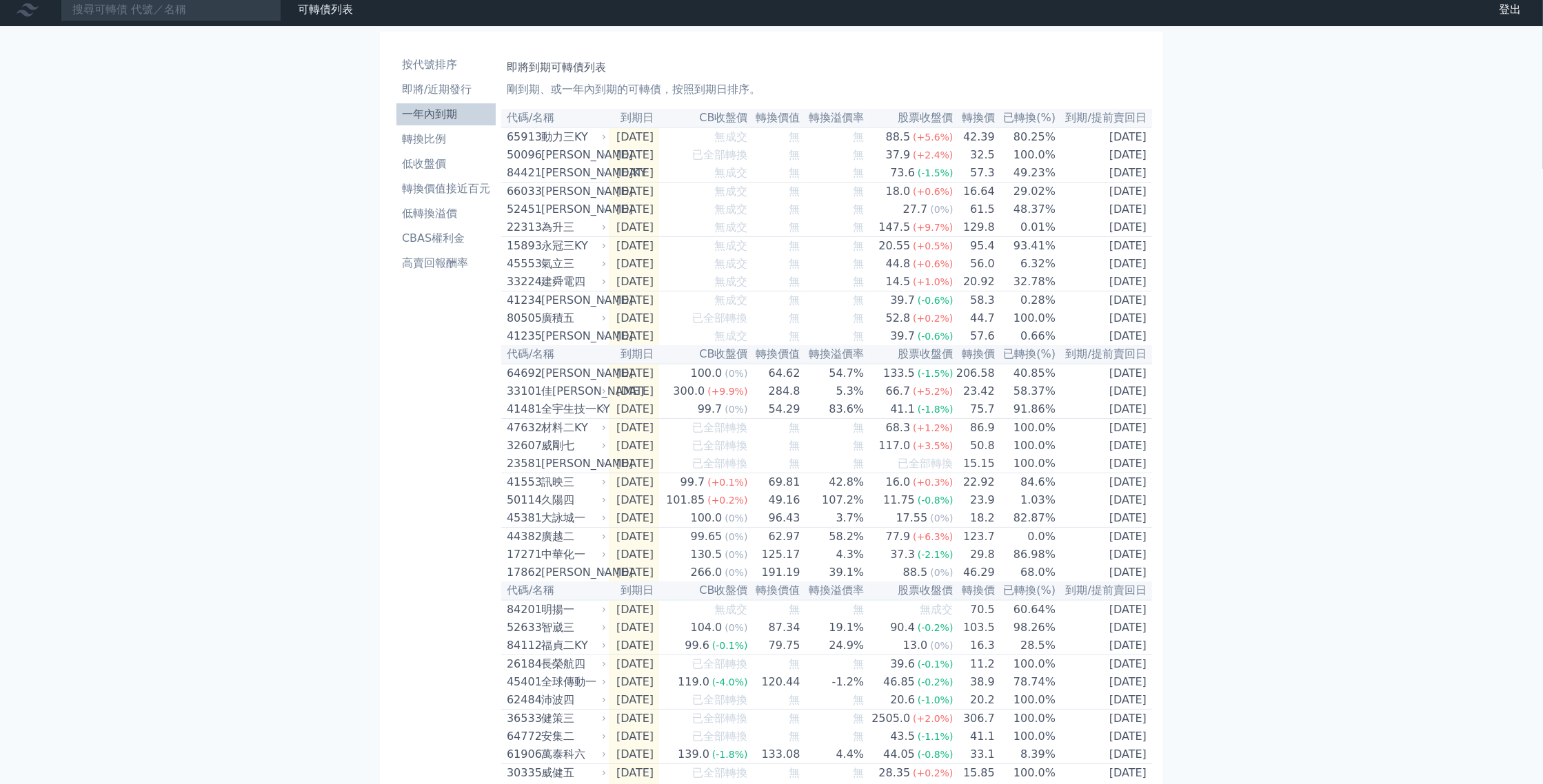
scroll to position [0, 0]
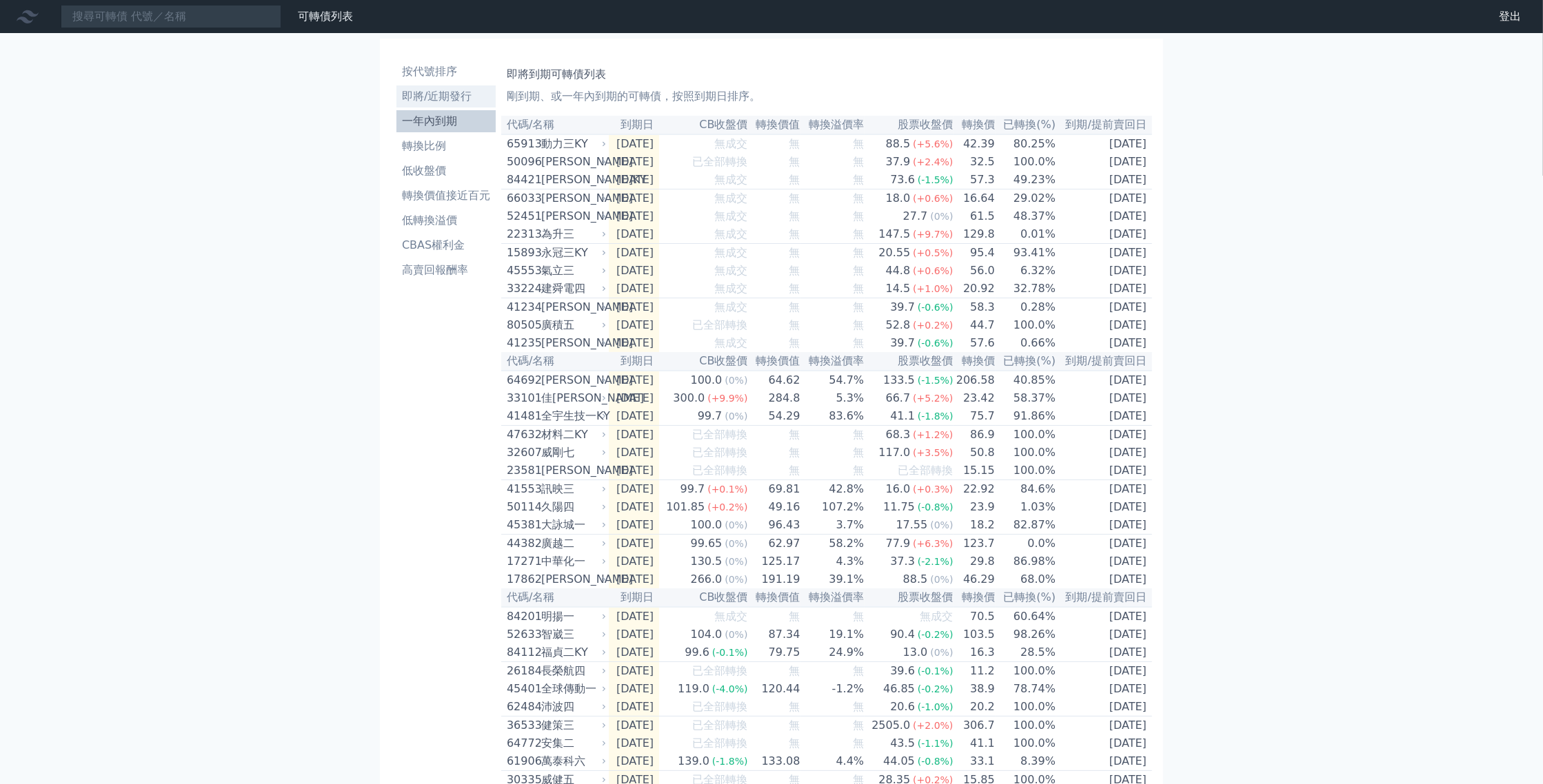
click at [403, 103] on li "即將/近期發行" at bounding box center [446, 96] width 100 height 17
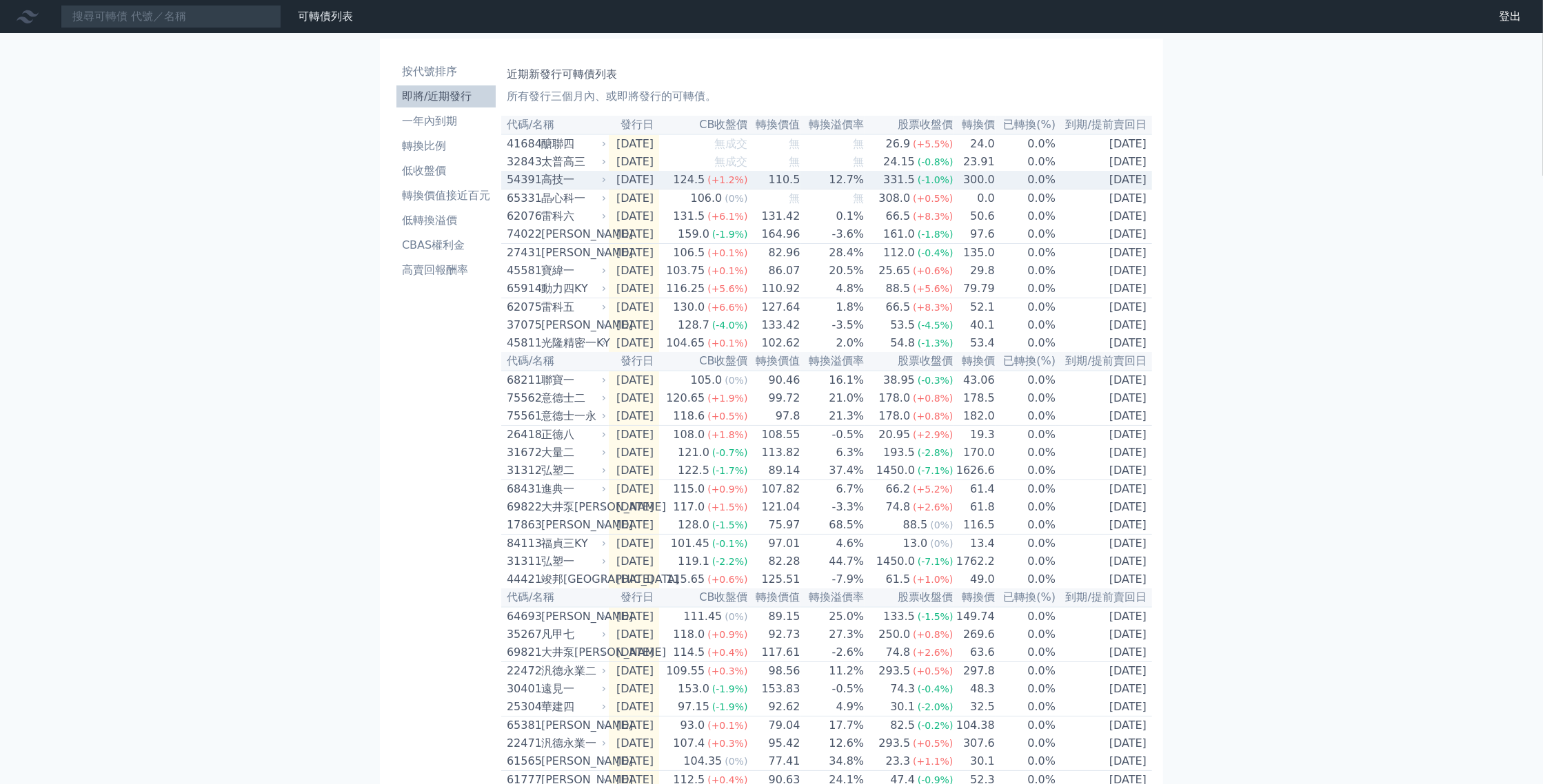
click at [541, 188] on div "高技一" at bounding box center [572, 179] width 62 height 17
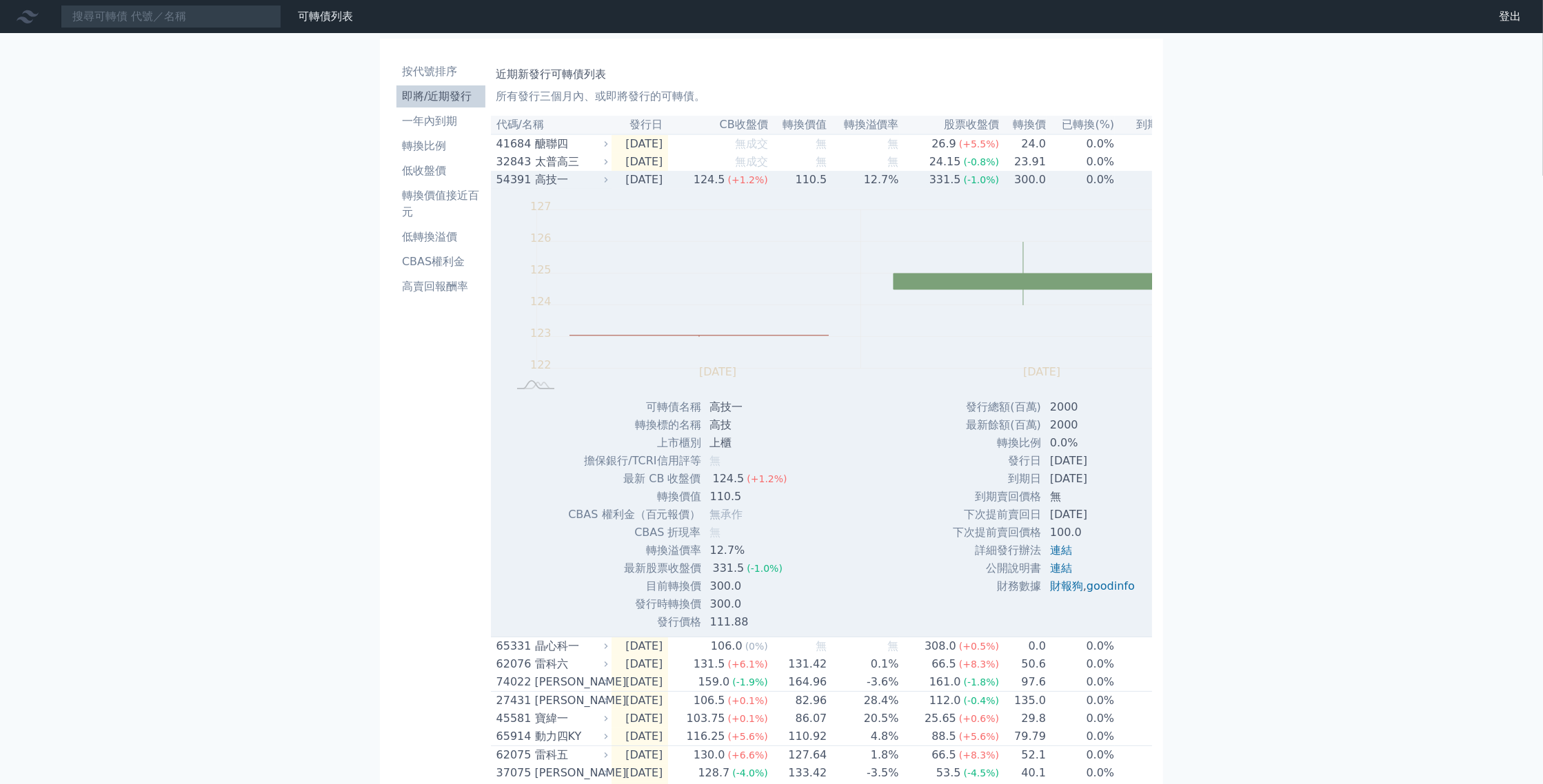
click at [535, 188] on div "高技一" at bounding box center [570, 179] width 70 height 17
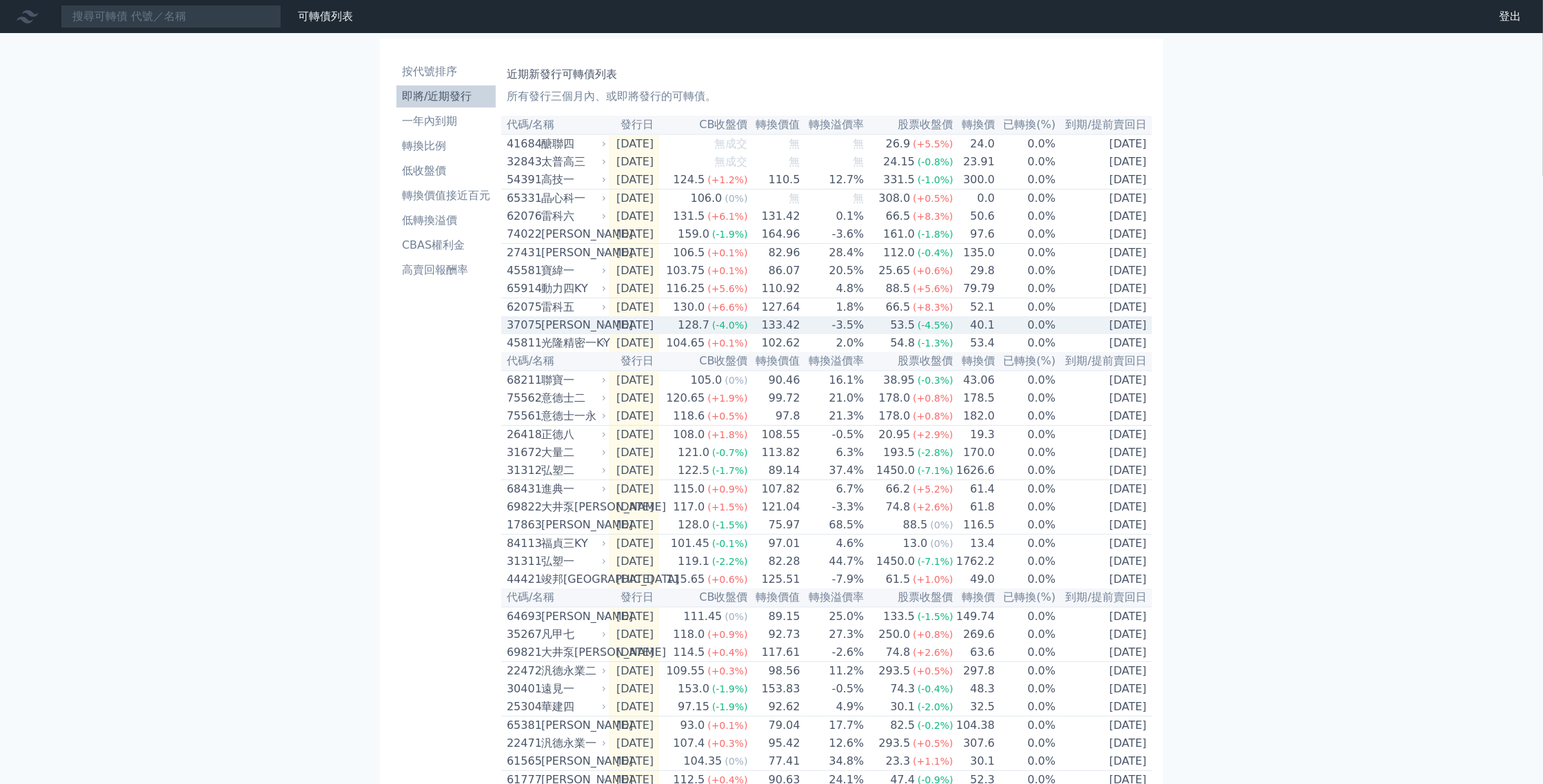
click at [554, 334] on div "[PERSON_NAME]" at bounding box center [572, 325] width 62 height 17
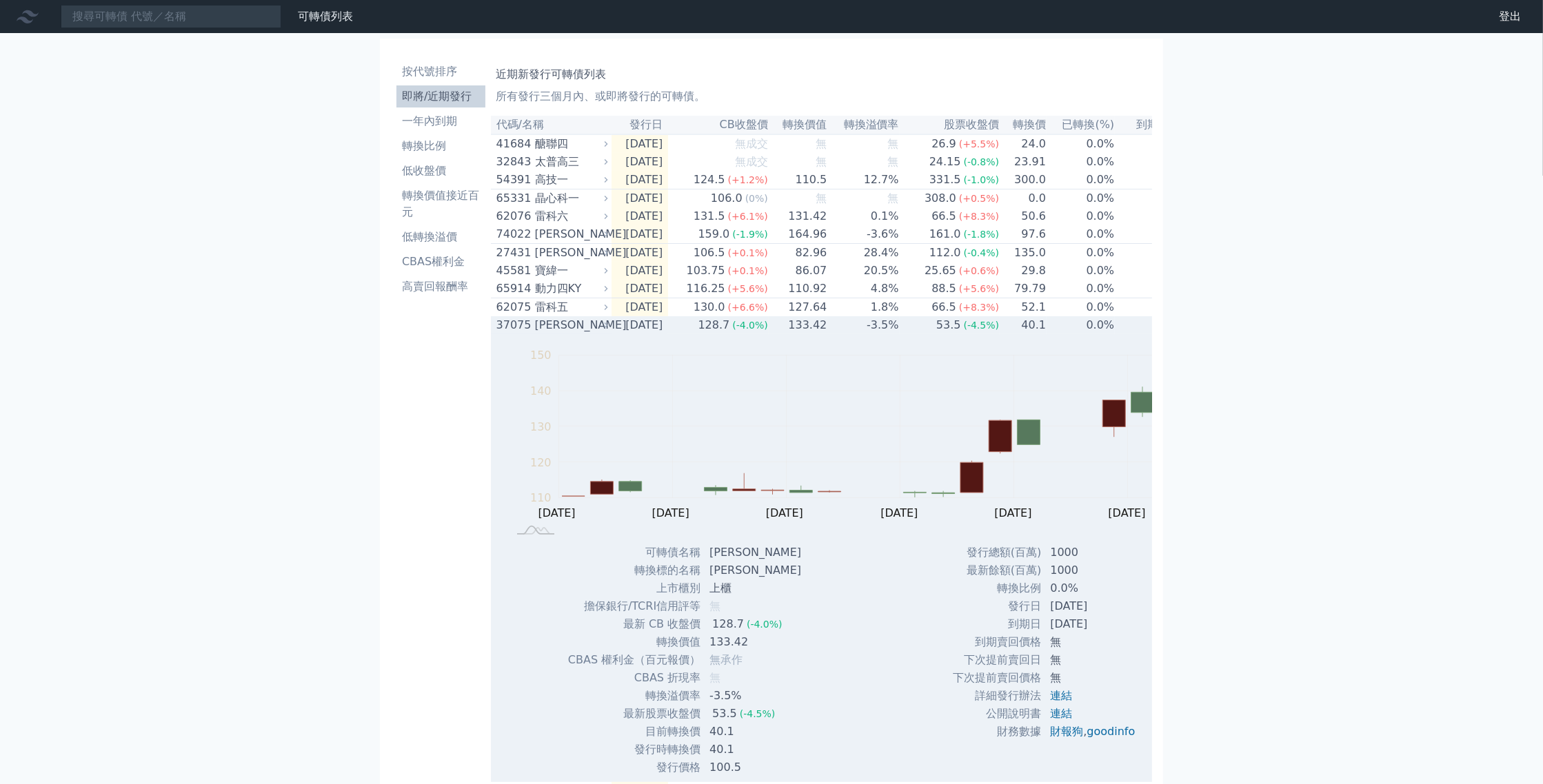
click at [554, 334] on div "[PERSON_NAME]" at bounding box center [570, 325] width 70 height 17
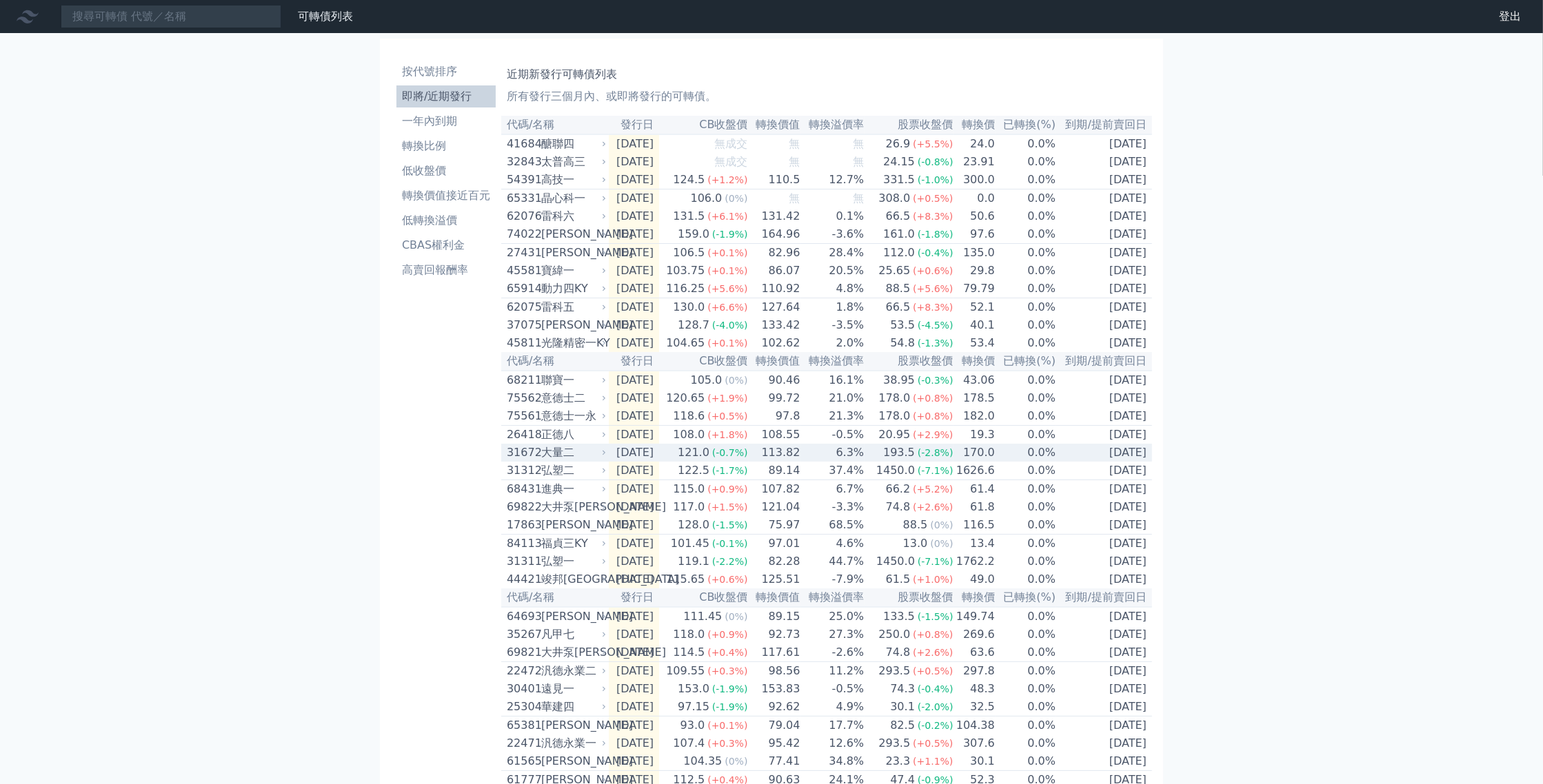
click at [541, 461] on div "大量二" at bounding box center [572, 453] width 62 height 17
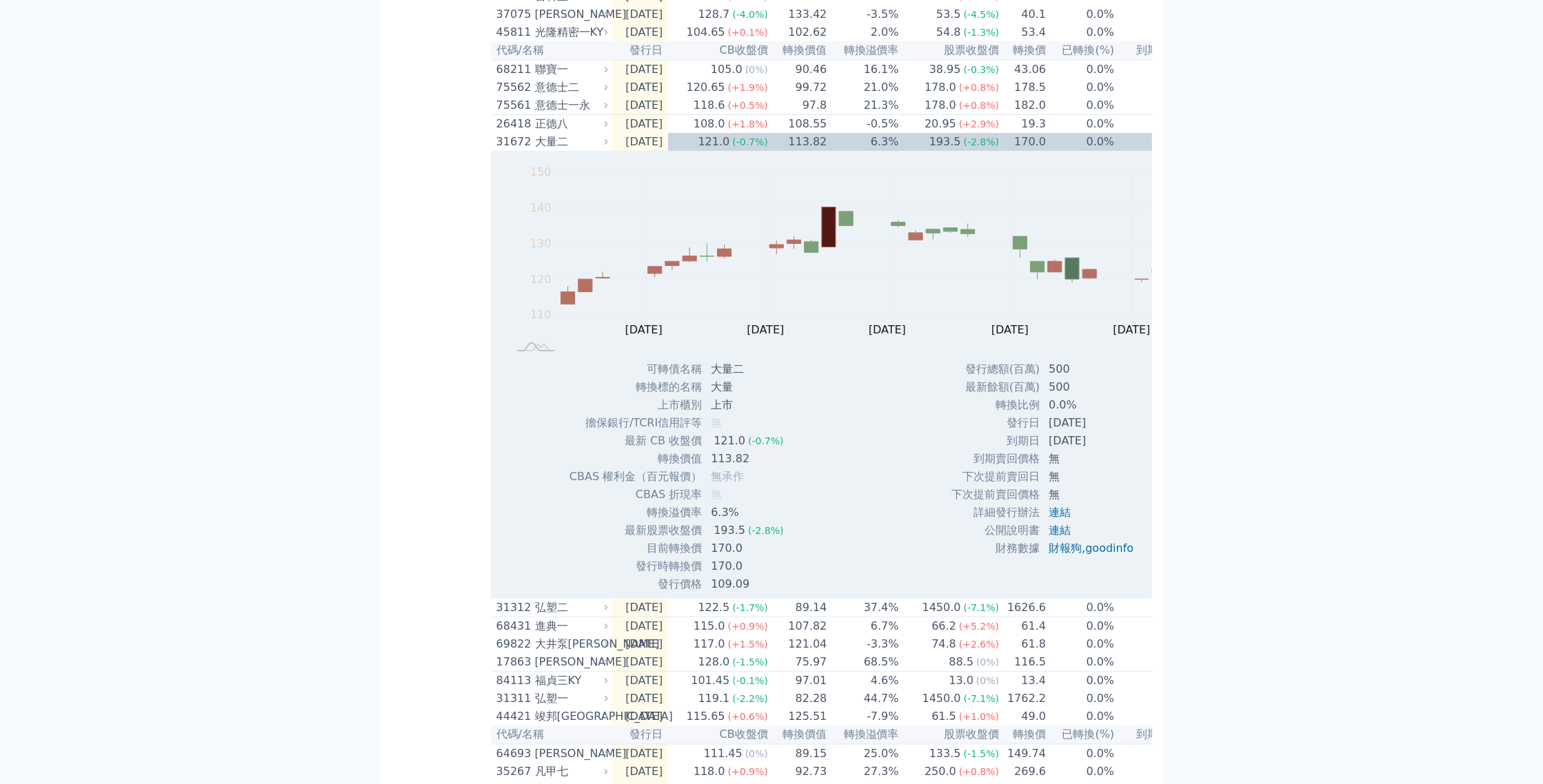
scroll to position [311, 0]
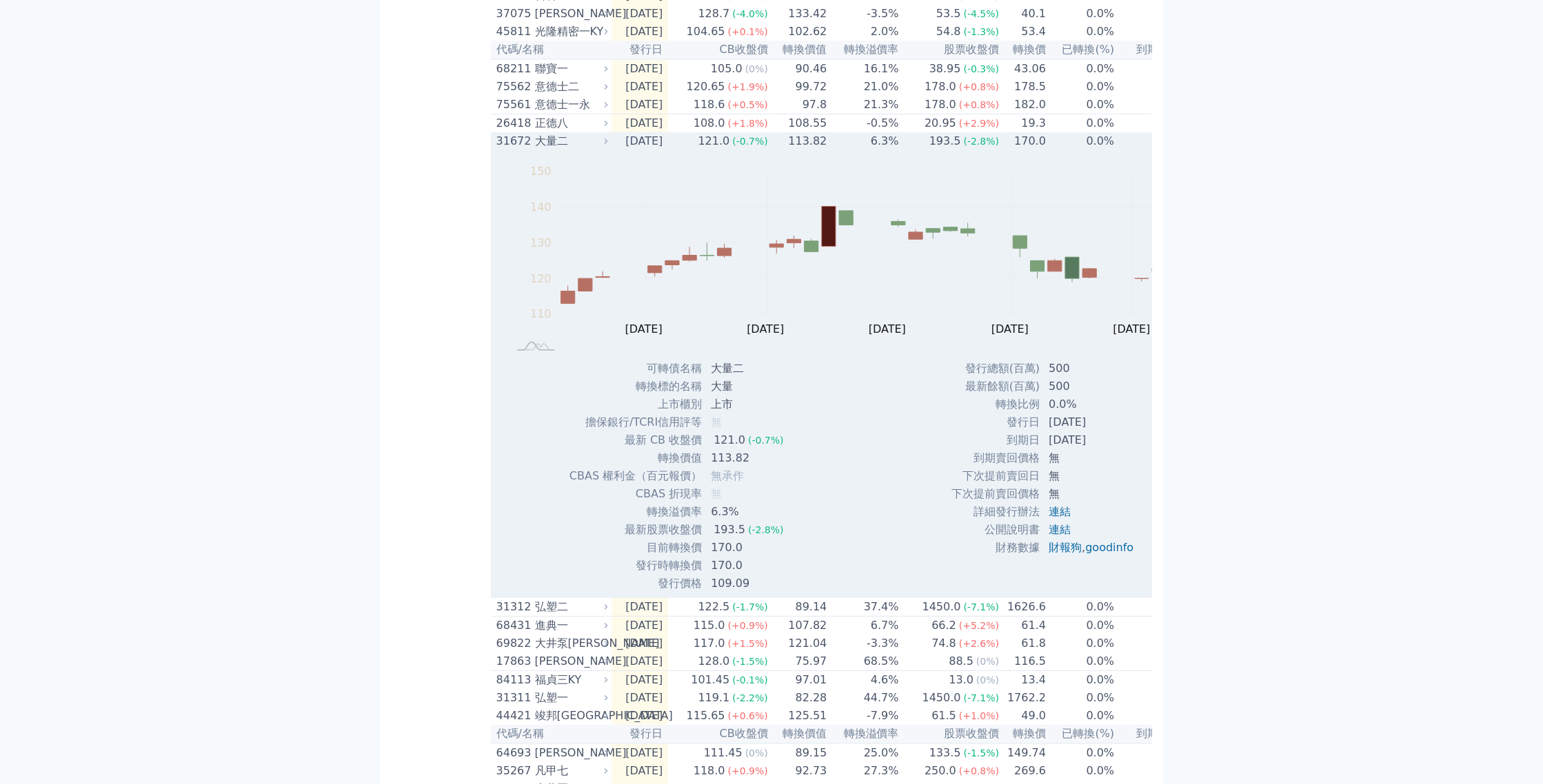
click at [535, 149] on div "大量二" at bounding box center [570, 141] width 70 height 17
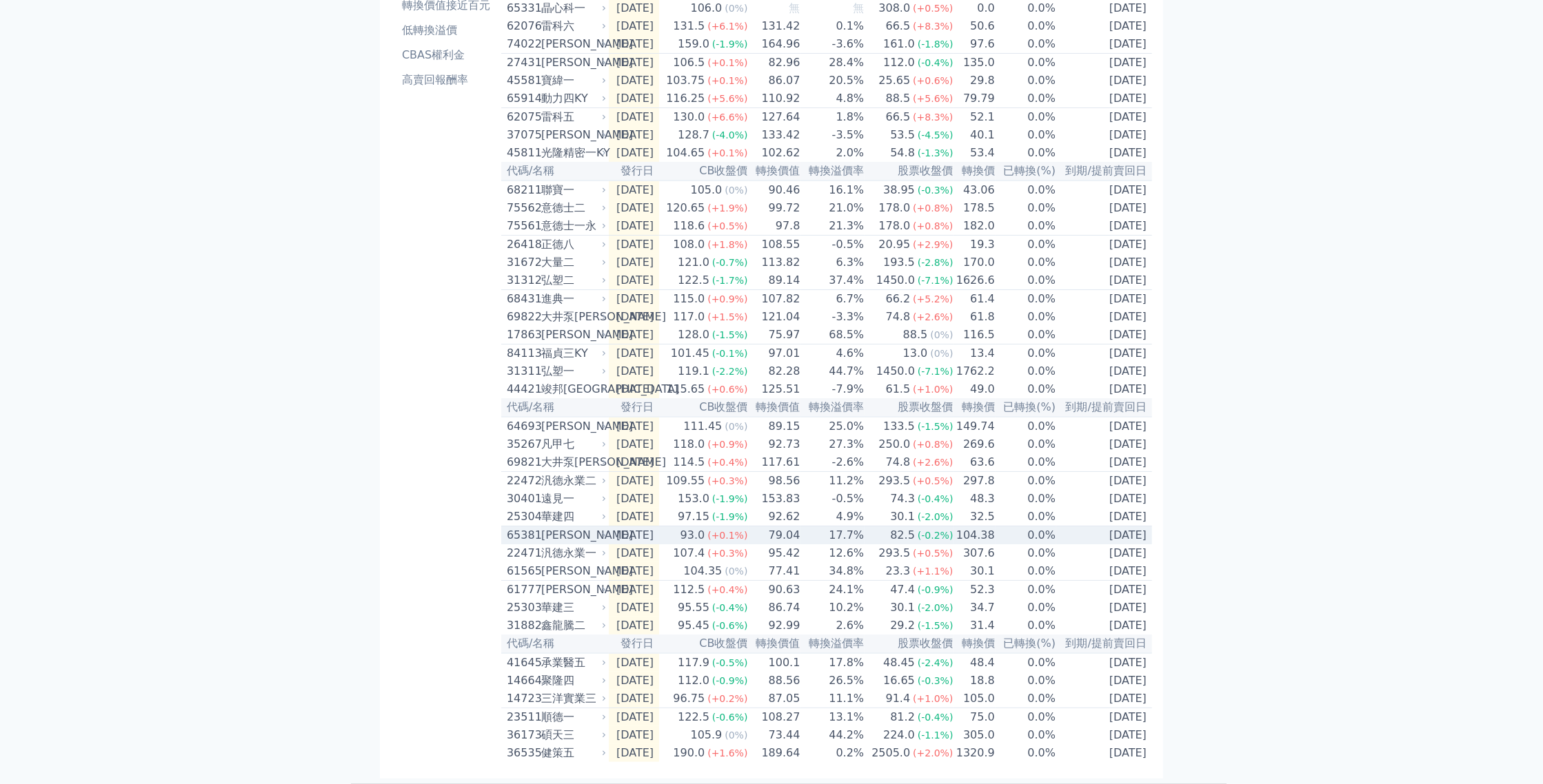
scroll to position [0, 0]
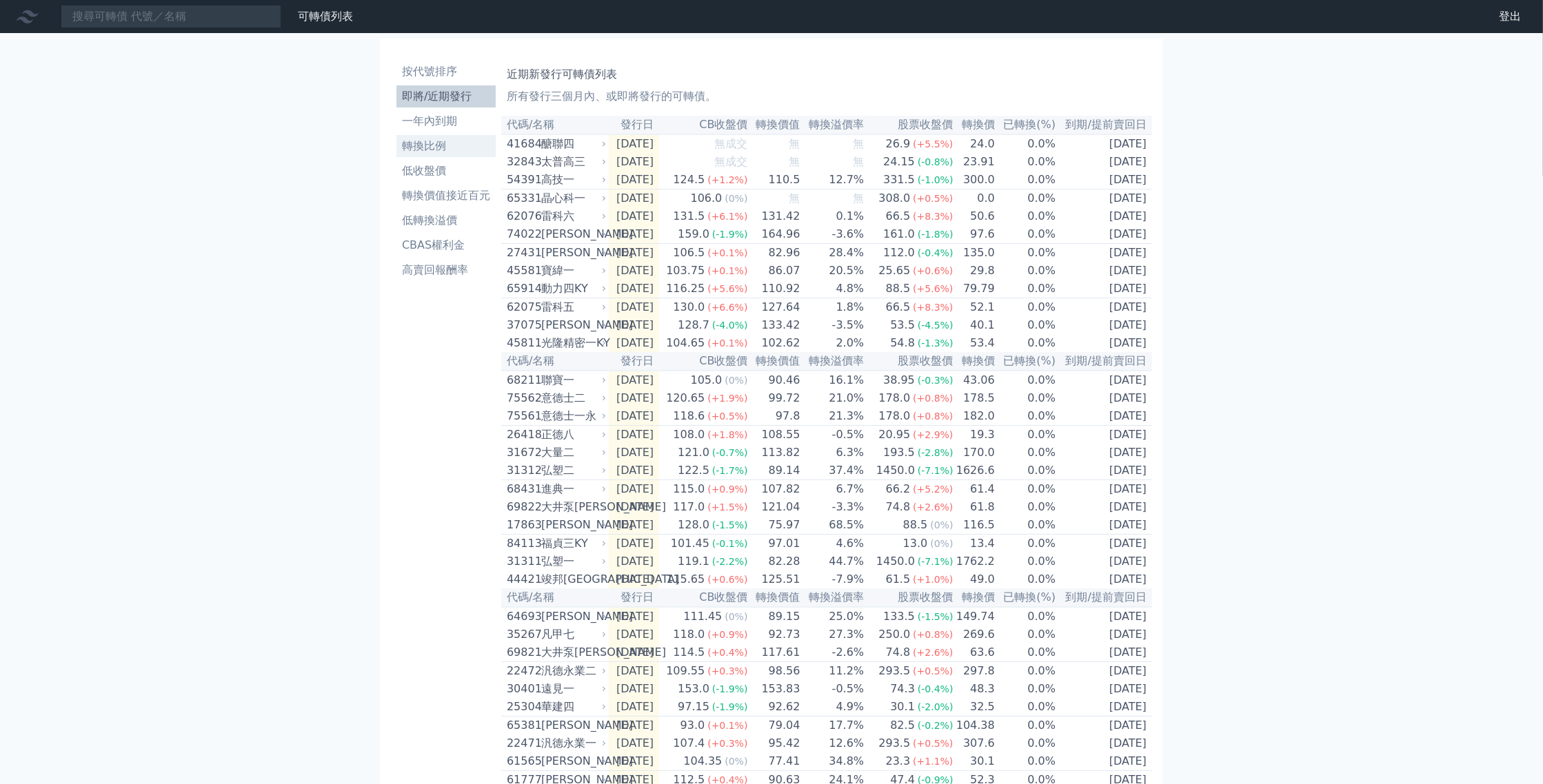
click at [419, 155] on li "轉換比例" at bounding box center [446, 146] width 100 height 17
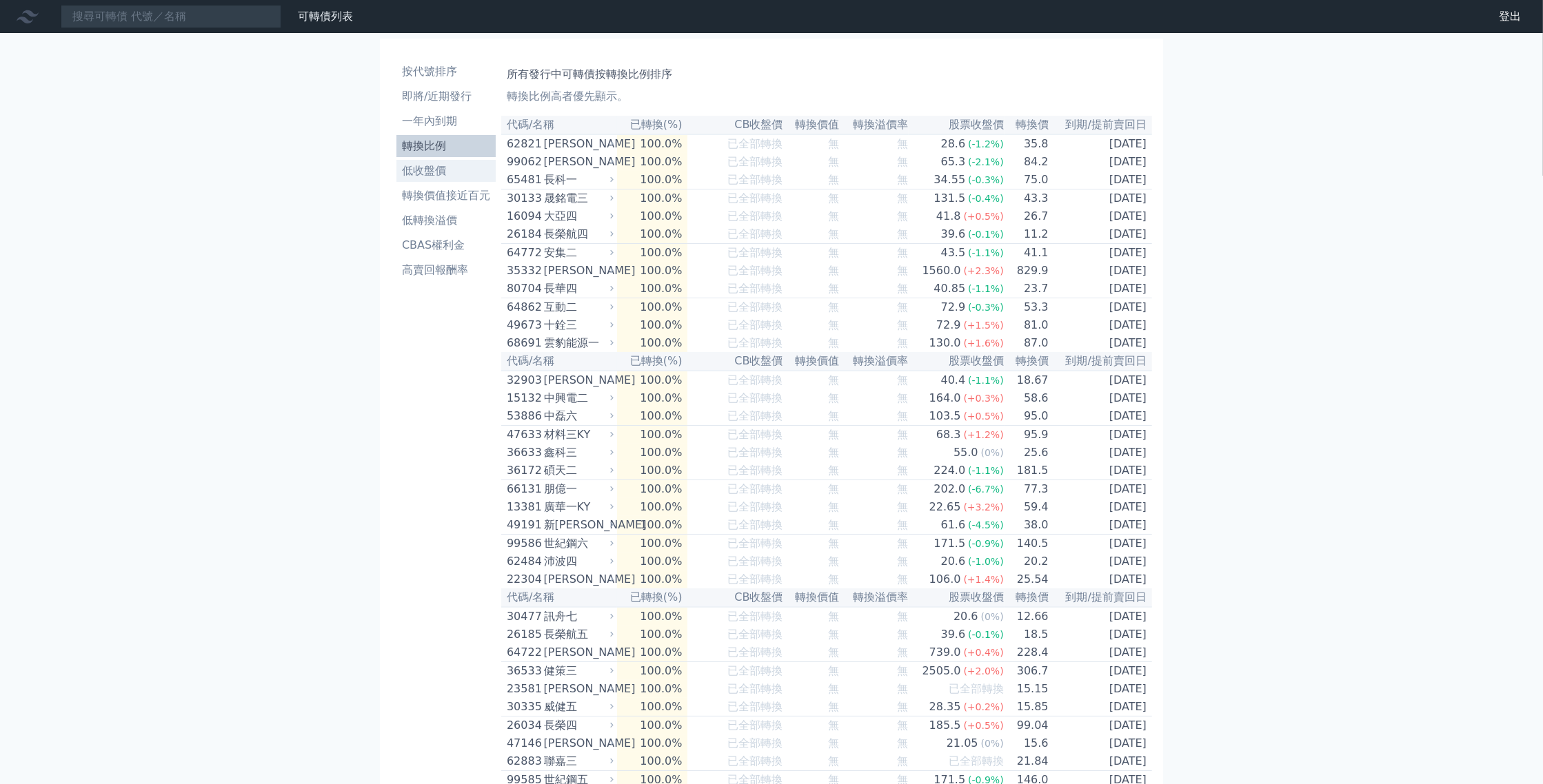
click at [396, 179] on li "低收盤價" at bounding box center [446, 170] width 100 height 17
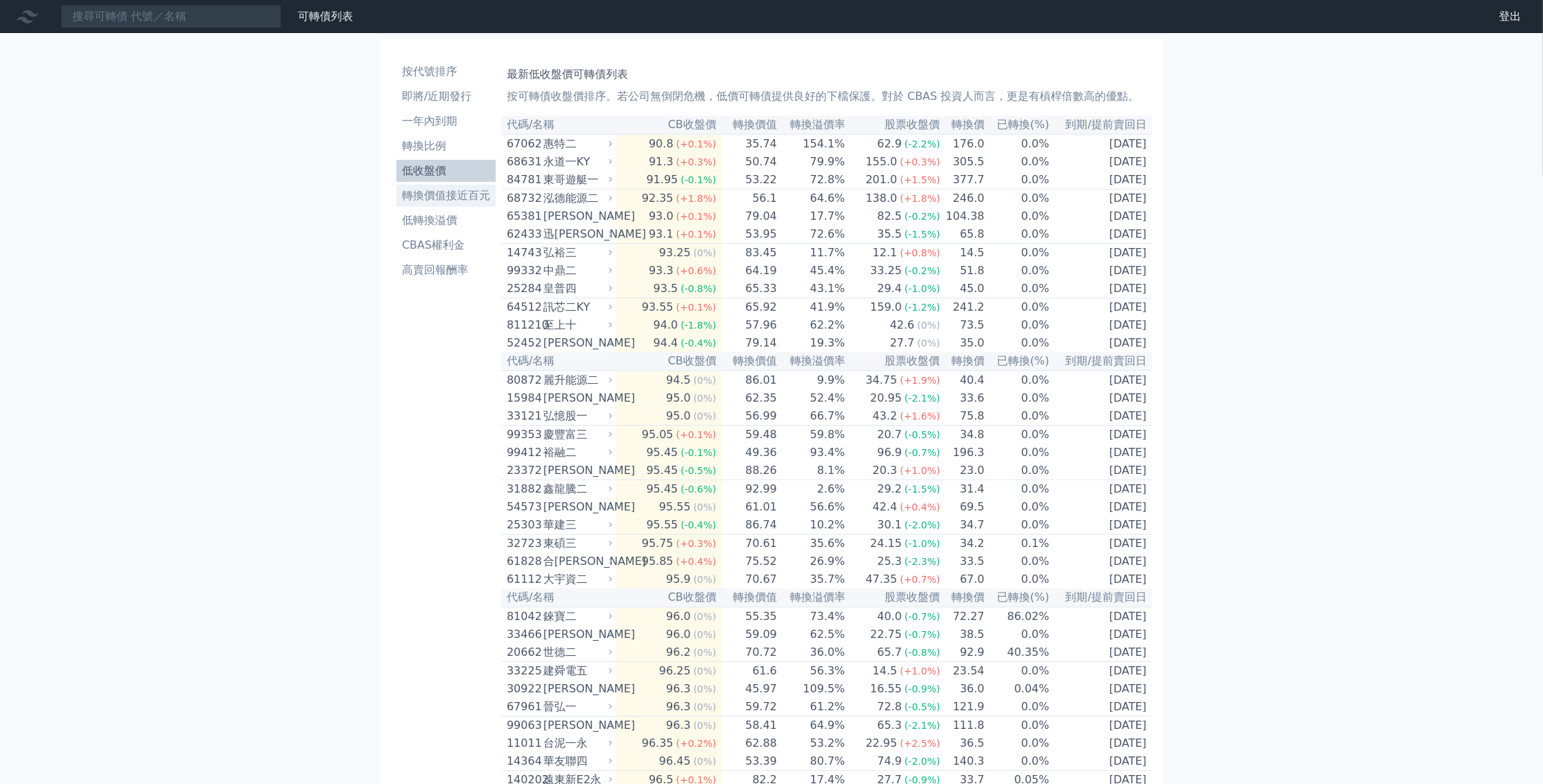
click at [396, 204] on li "轉換價值接近百元" at bounding box center [446, 195] width 100 height 17
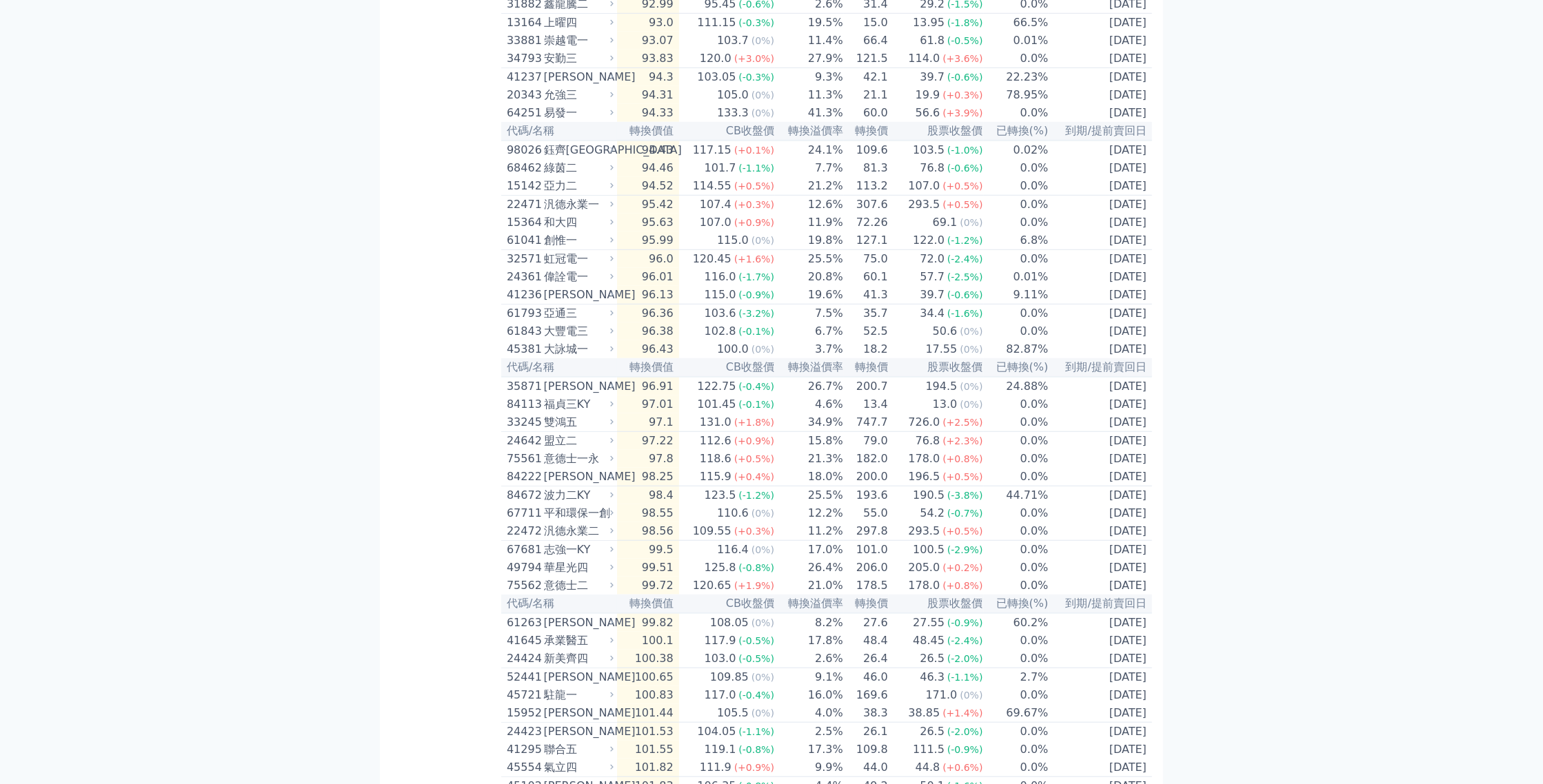
scroll to position [1413, 0]
click at [552, 248] on div "創惟一" at bounding box center [577, 239] width 66 height 17
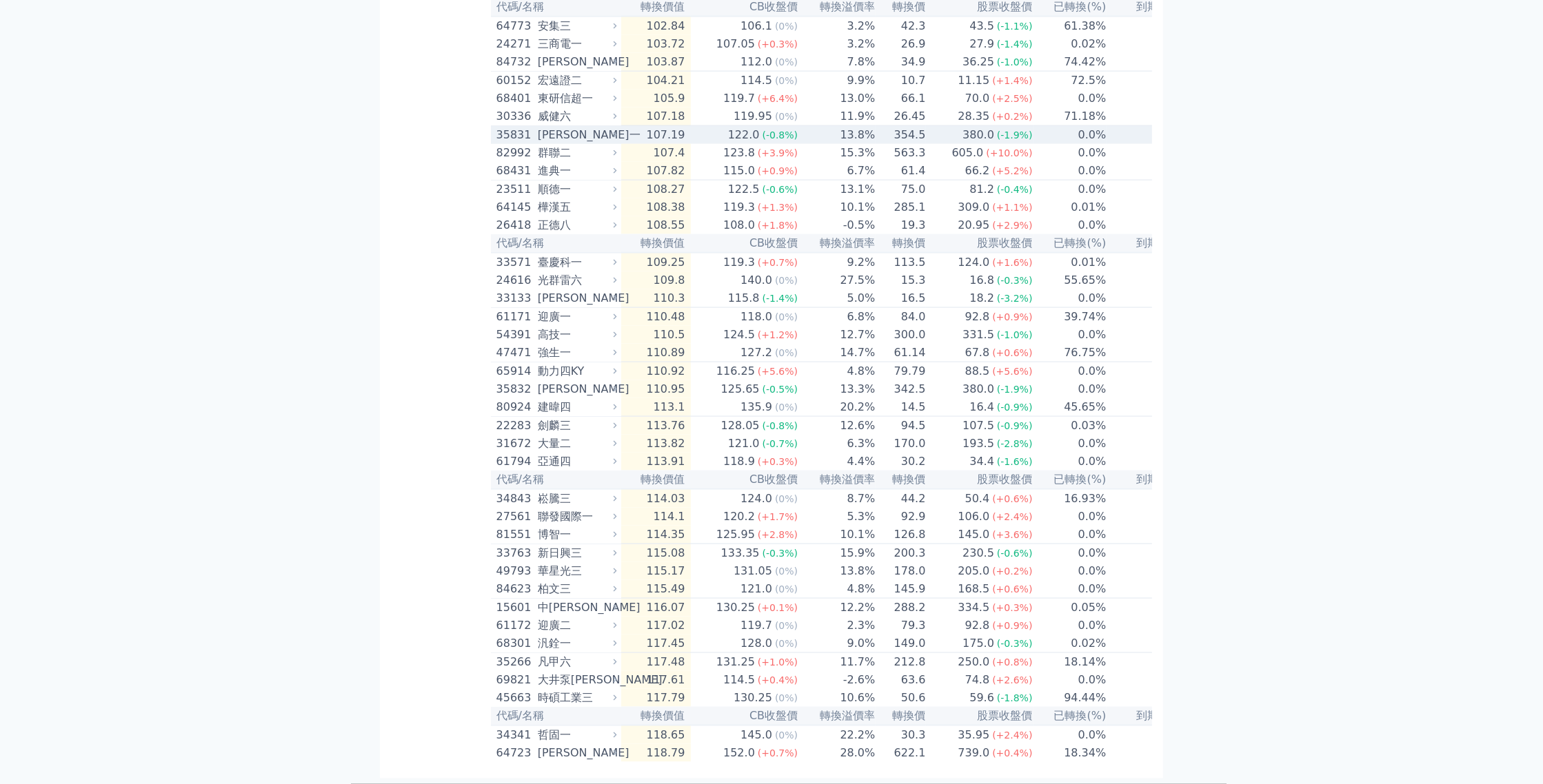
scroll to position [2727, 0]
